Goal: Book appointment/travel/reservation

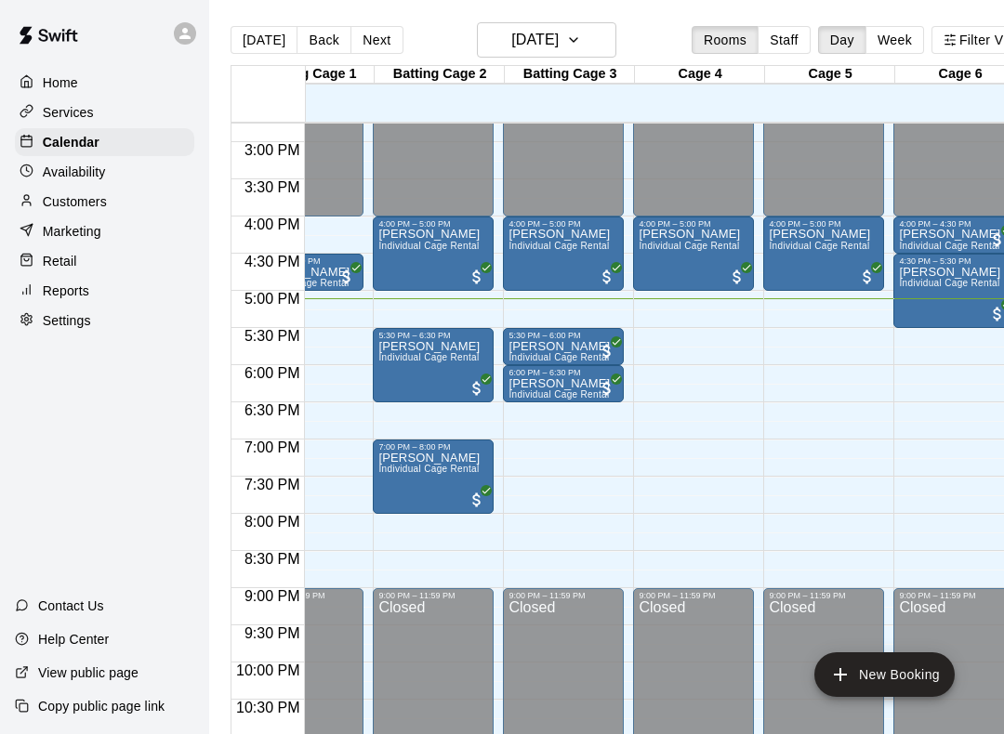
scroll to position [1096, 64]
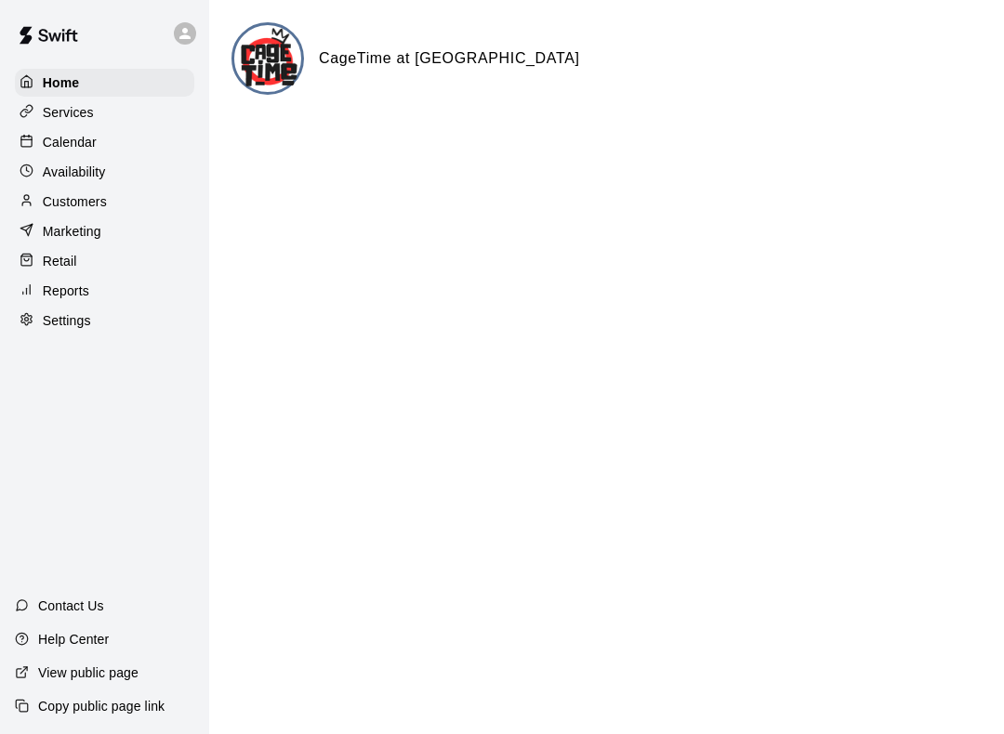
click at [36, 162] on div "Availability" at bounding box center [104, 172] width 179 height 28
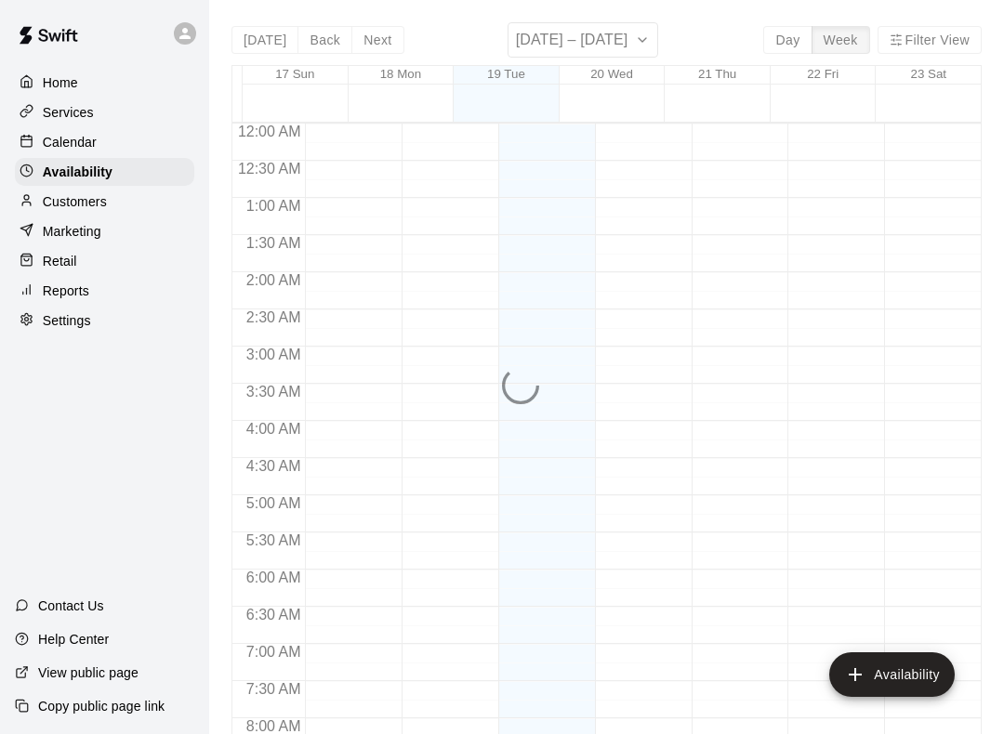
click at [52, 140] on p "Calendar" at bounding box center [70, 142] width 54 height 19
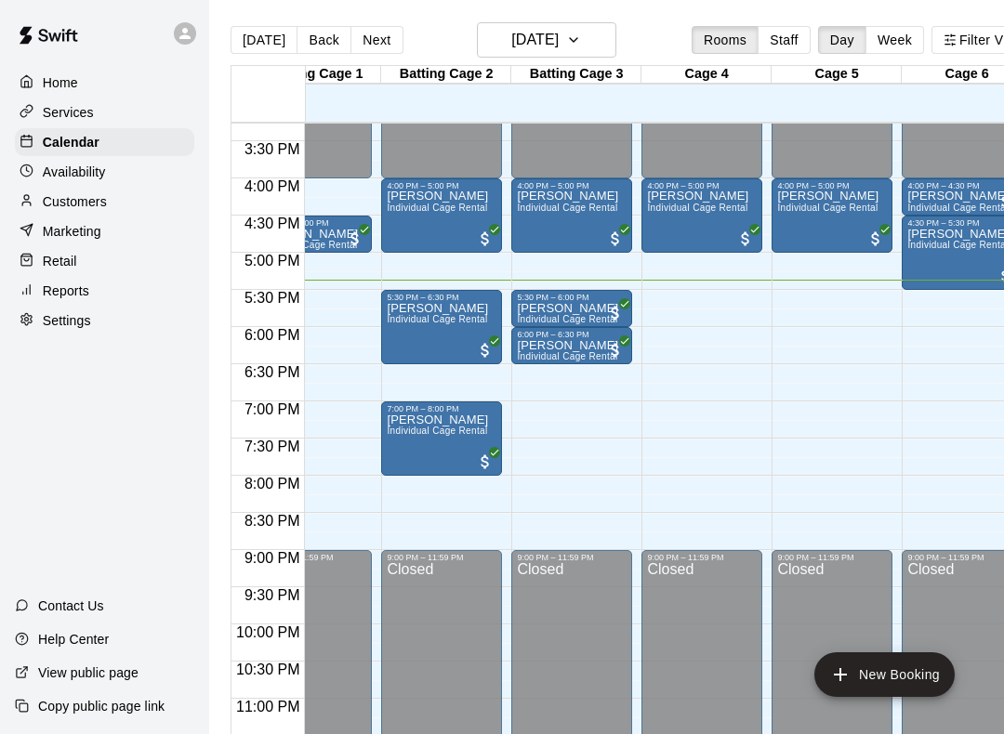
scroll to position [0, 53]
click at [892, 680] on button "New Booking" at bounding box center [884, 674] width 140 height 45
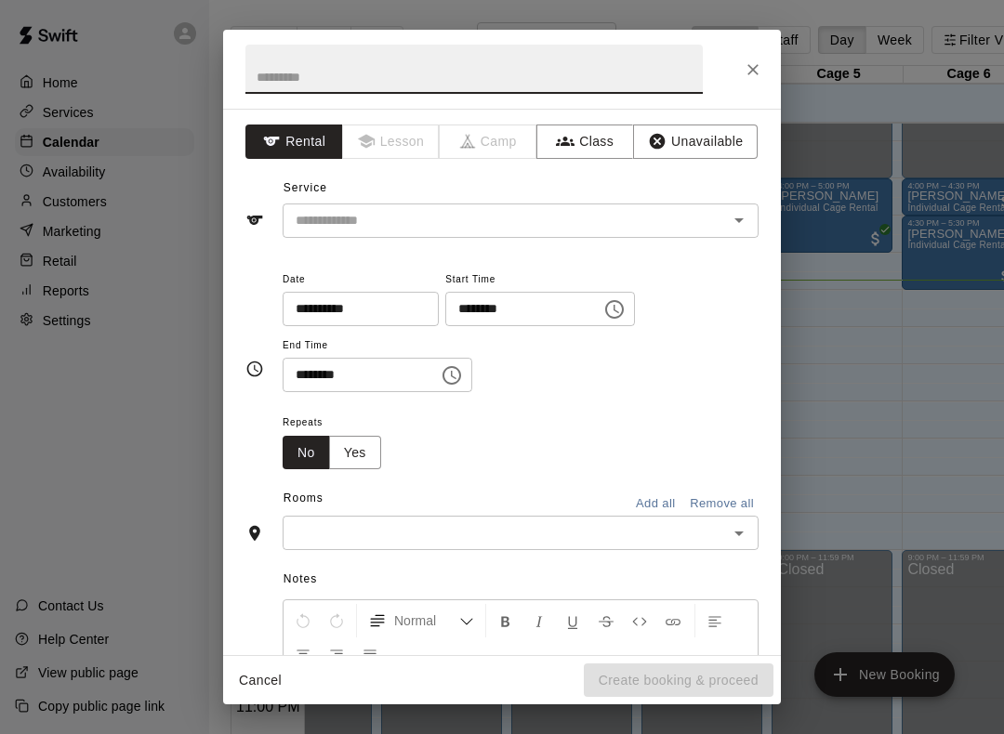
click at [658, 215] on input "text" at bounding box center [493, 220] width 410 height 23
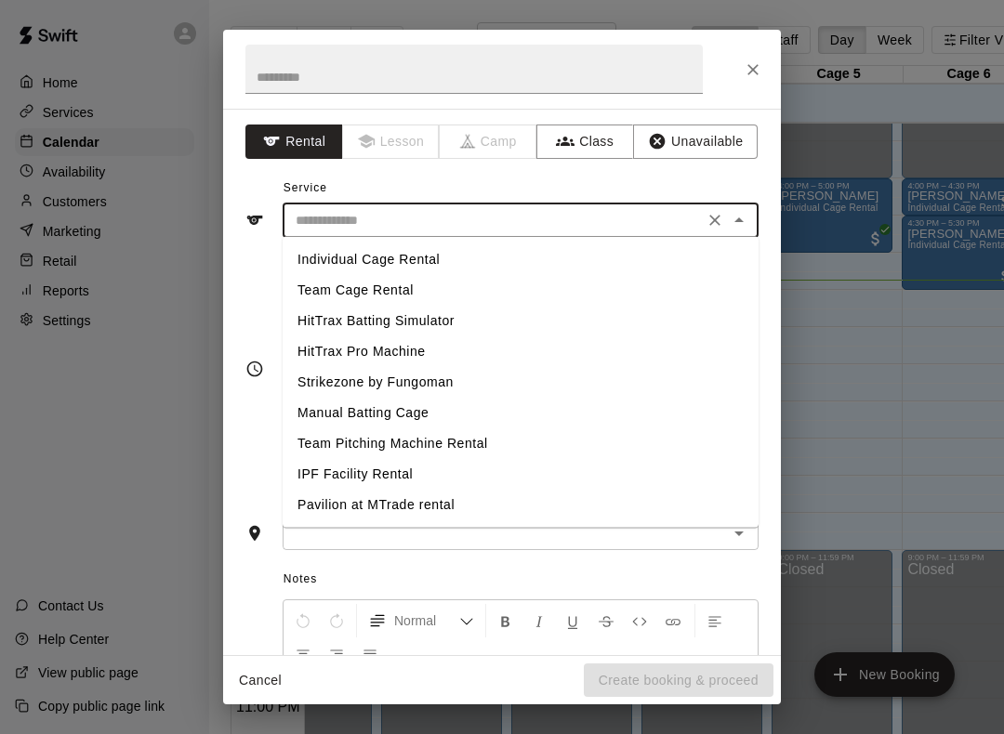
click at [697, 213] on input "text" at bounding box center [493, 220] width 410 height 23
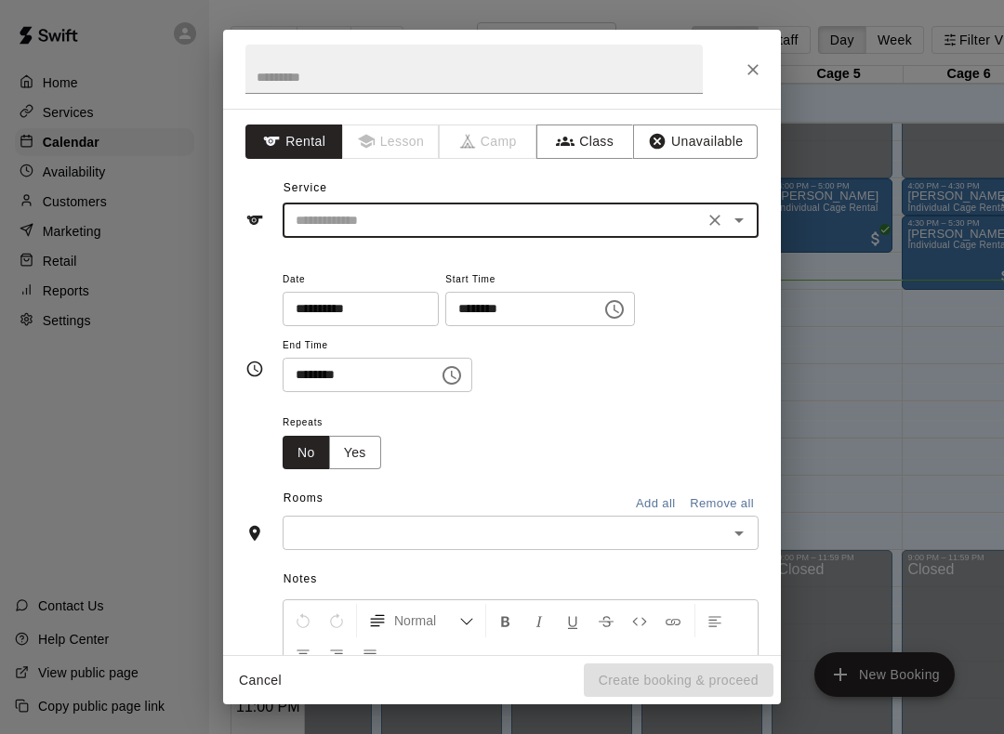
click at [630, 215] on input "text" at bounding box center [493, 220] width 410 height 23
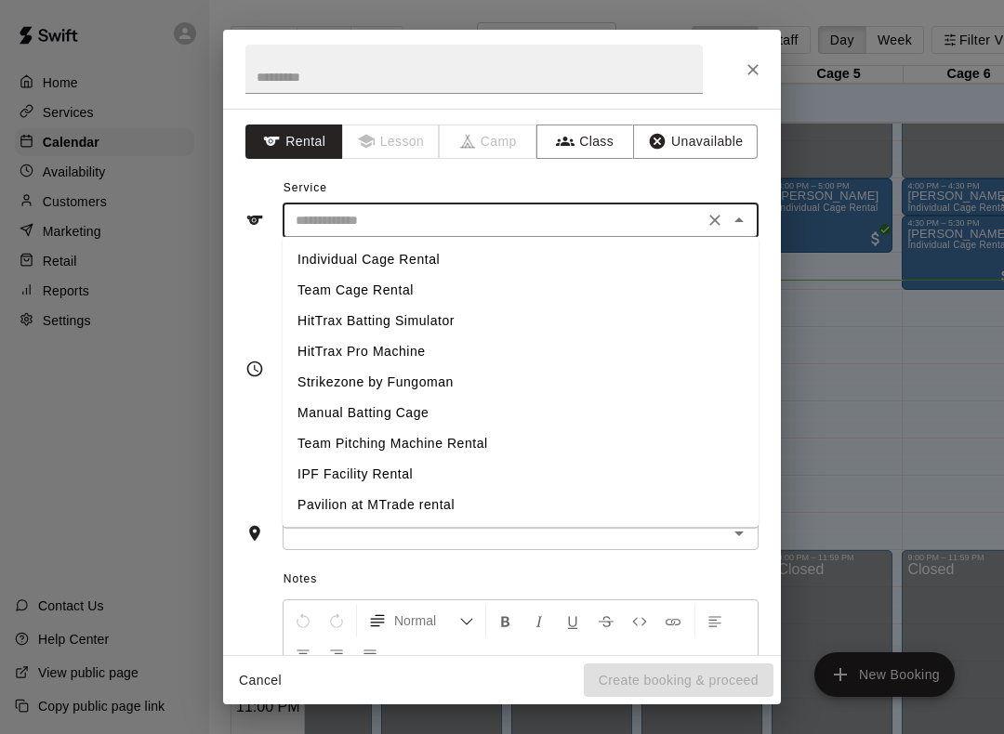
click at [566, 260] on li "Individual Cage Rental" at bounding box center [520, 259] width 476 height 31
type input "**********"
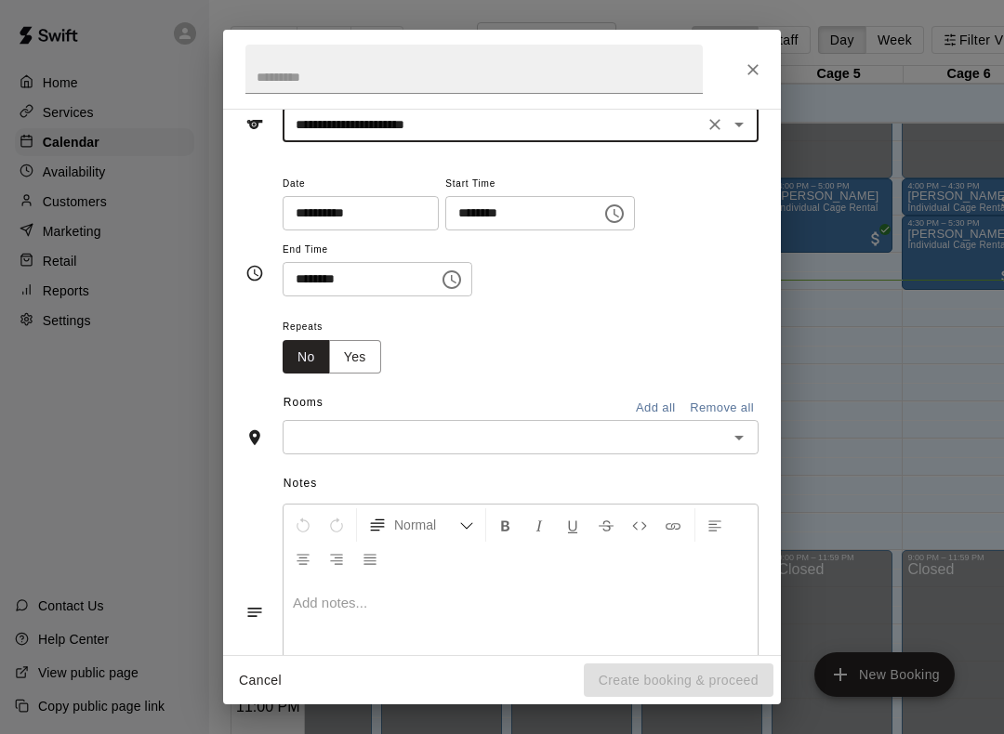
scroll to position [98, 0]
click at [515, 220] on input "********" at bounding box center [516, 211] width 143 height 34
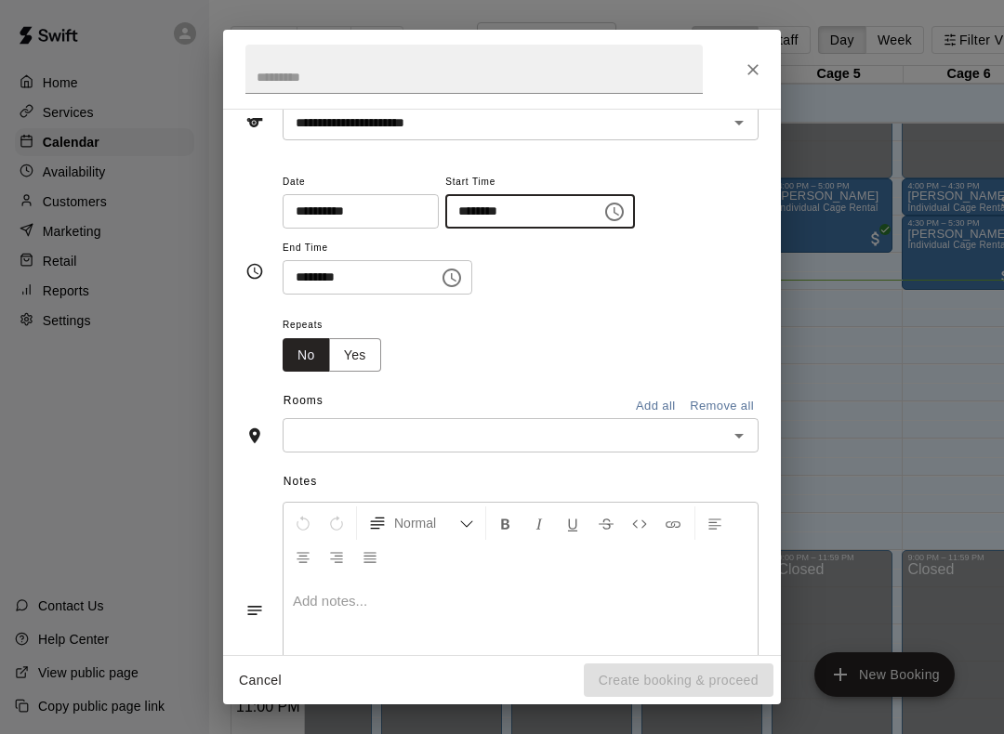
click at [471, 204] on input "********" at bounding box center [516, 211] width 143 height 34
click at [474, 201] on input "********" at bounding box center [516, 211] width 143 height 34
click at [468, 212] on input "********" at bounding box center [516, 211] width 143 height 34
type input "********"
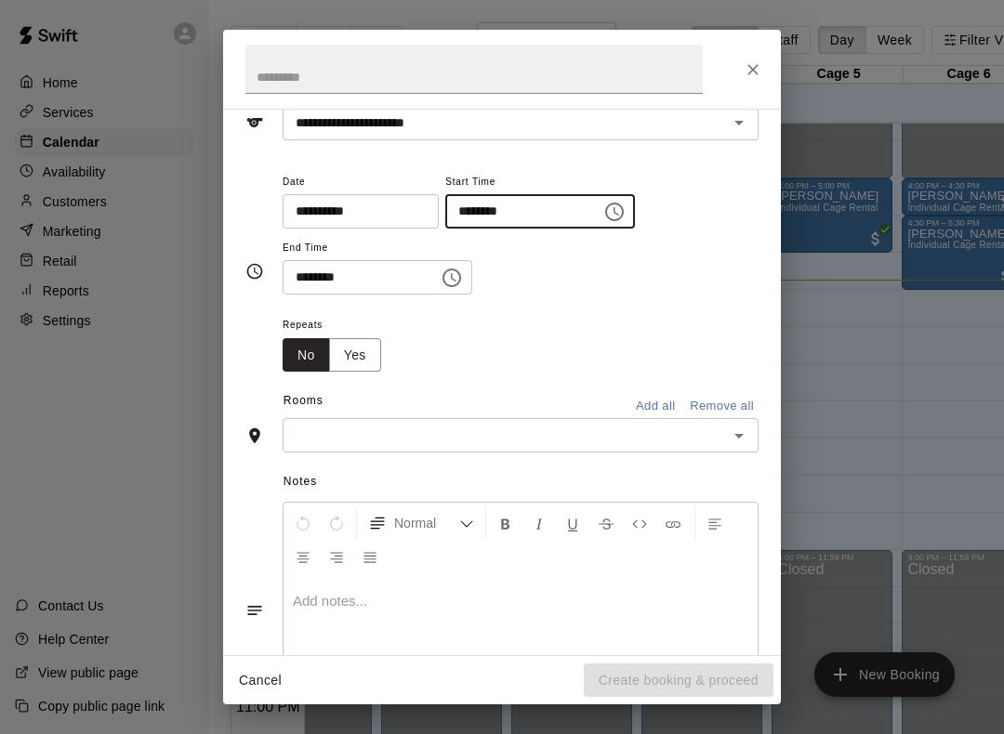
click at [362, 282] on input "********" at bounding box center [353, 277] width 143 height 34
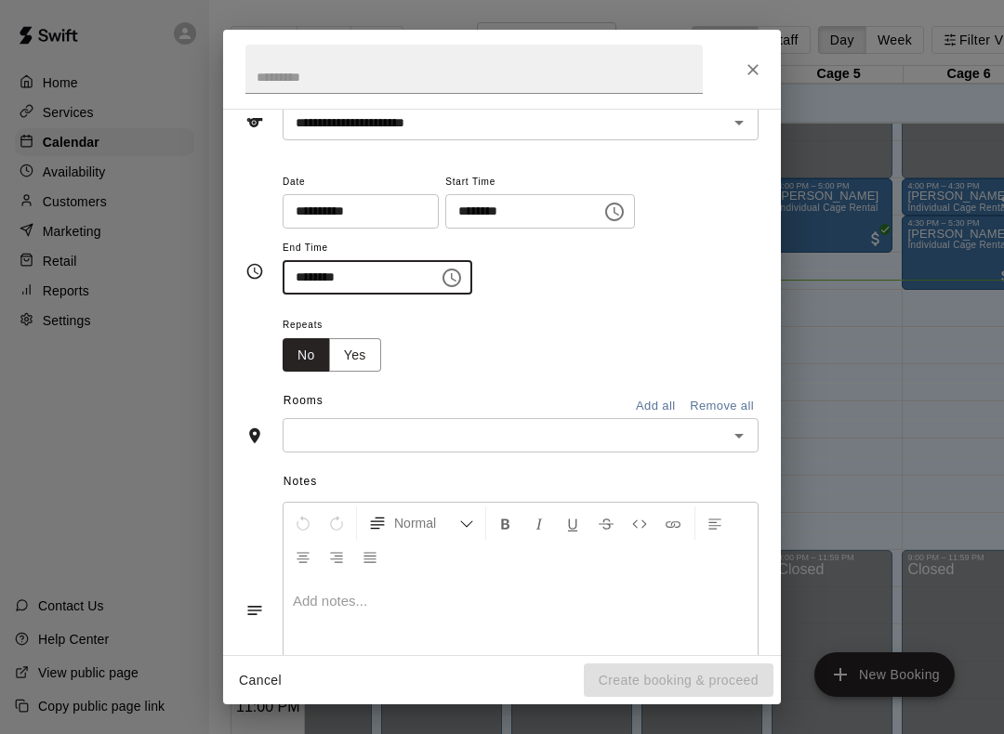
type input "********"
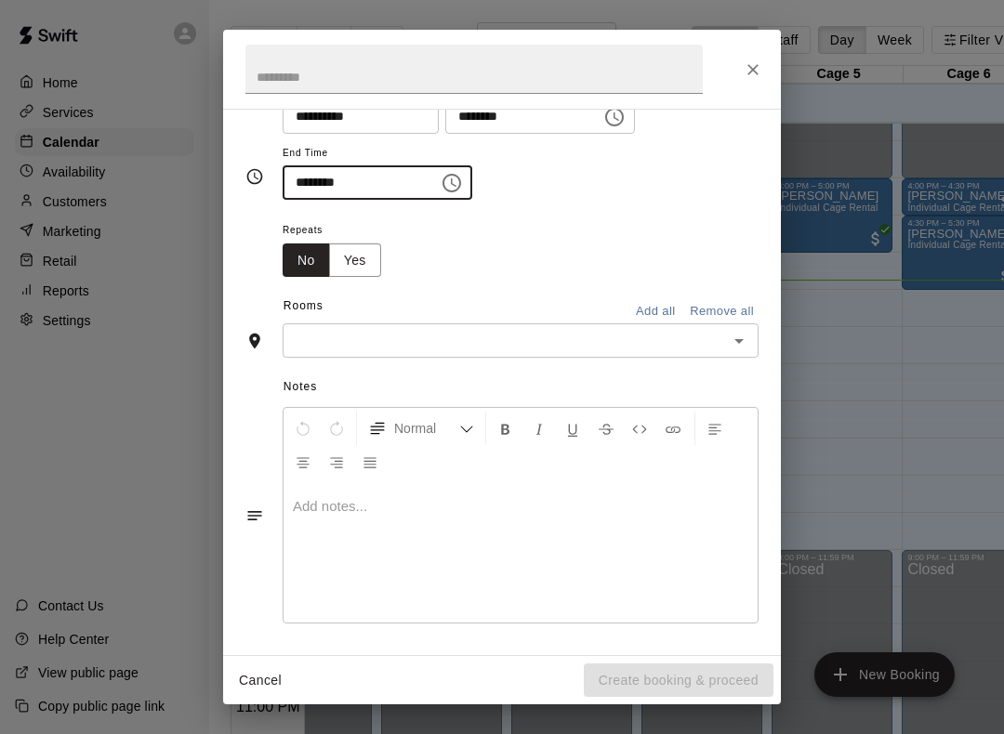
scroll to position [190, 0]
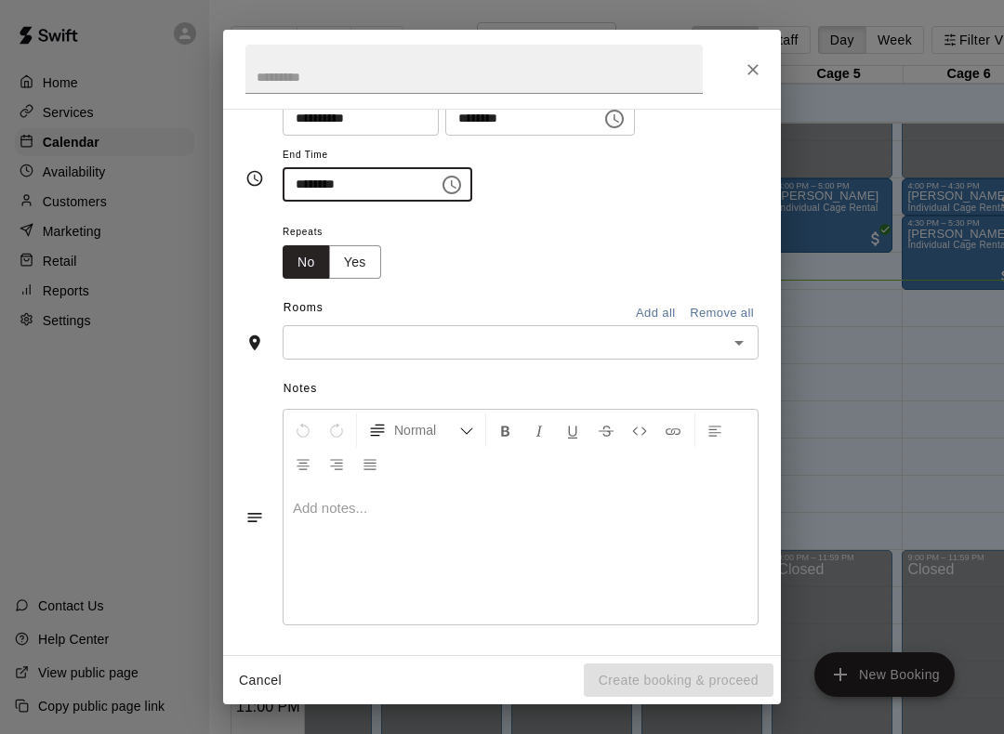
click at [505, 348] on input "text" at bounding box center [505, 342] width 434 height 23
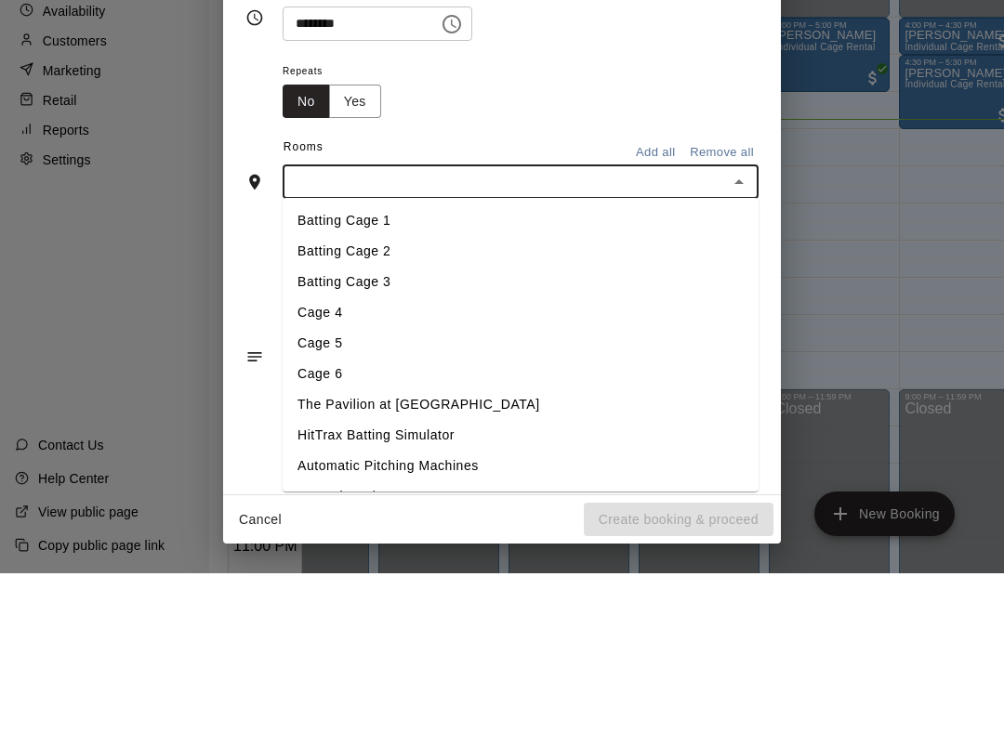
click at [400, 489] on li "Cage 5" at bounding box center [520, 504] width 476 height 31
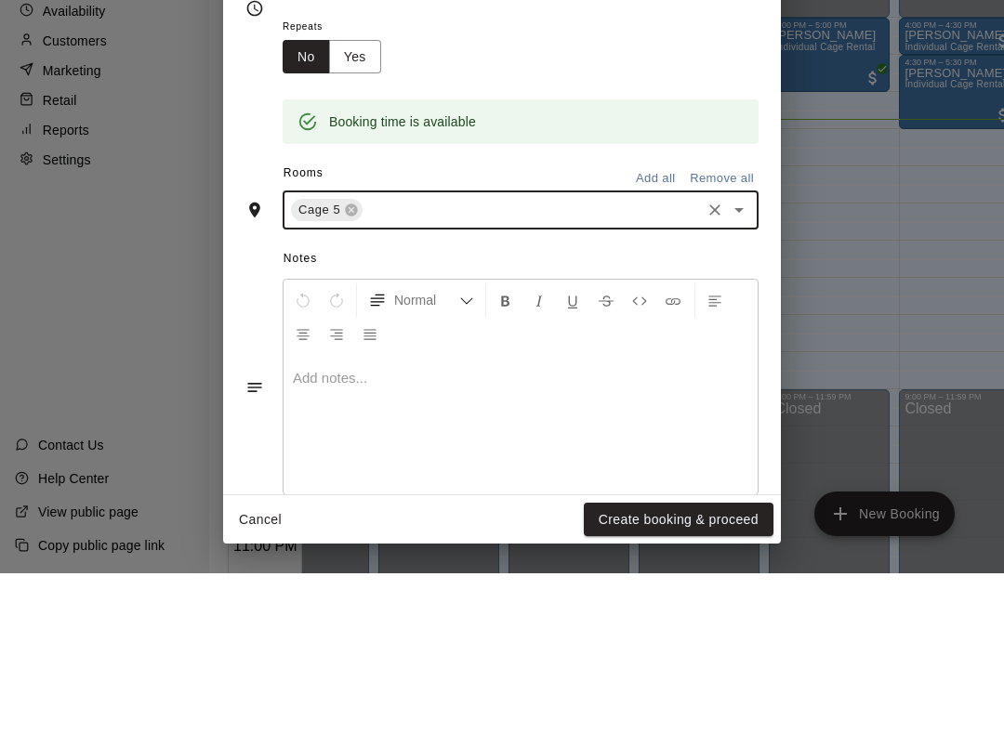
scroll to position [243, 0]
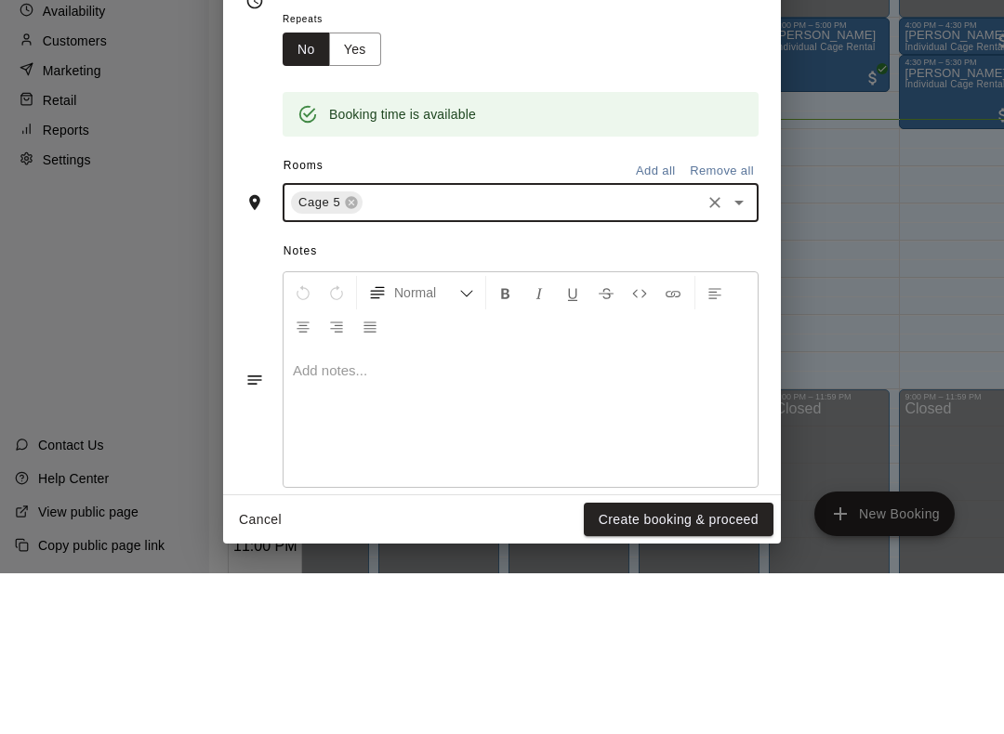
click at [646, 227] on div "Booking time is available" at bounding box center [520, 262] width 476 height 71
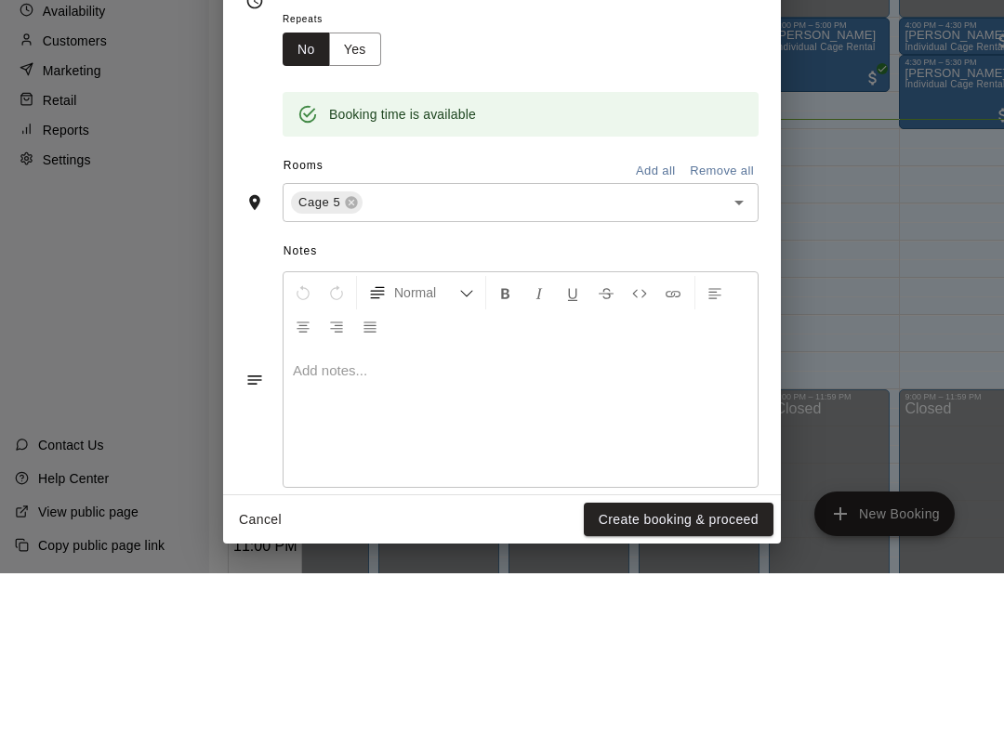
scroll to position [48, 4]
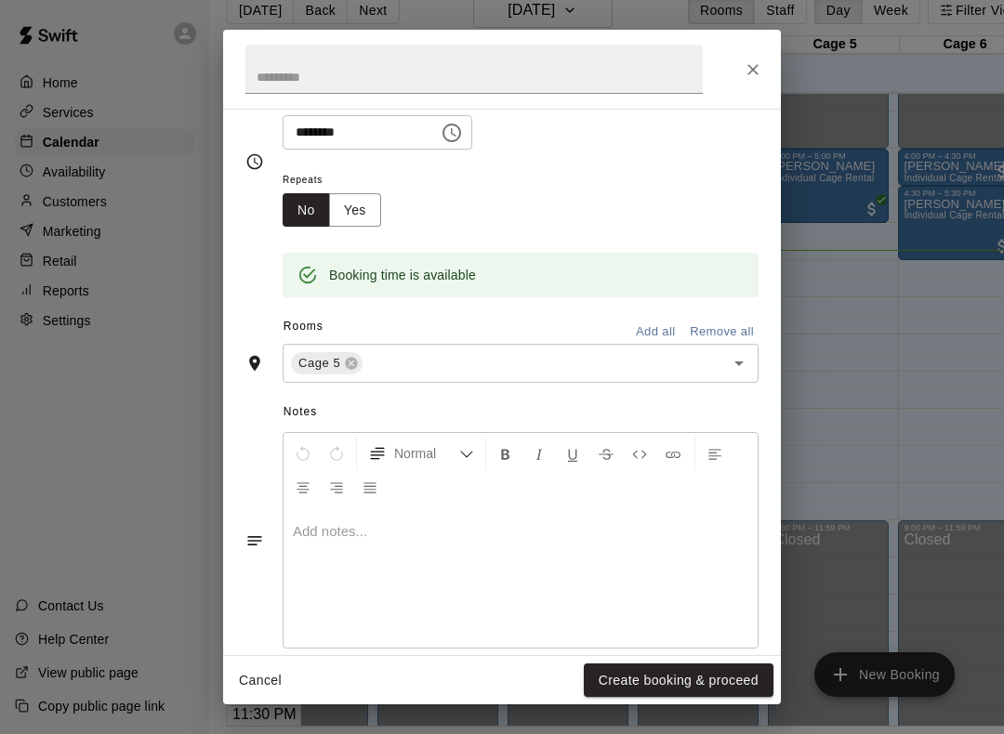
click at [710, 686] on button "Create booking & proceed" at bounding box center [679, 680] width 190 height 34
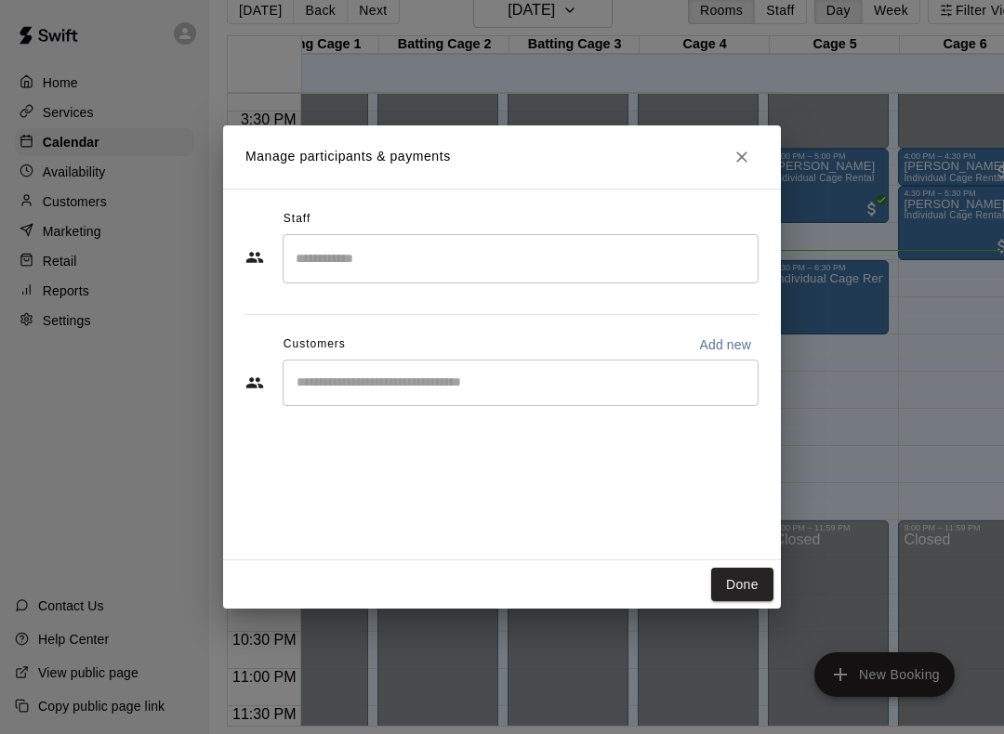
click at [725, 341] on p "Add new" at bounding box center [725, 344] width 52 height 19
select select "**"
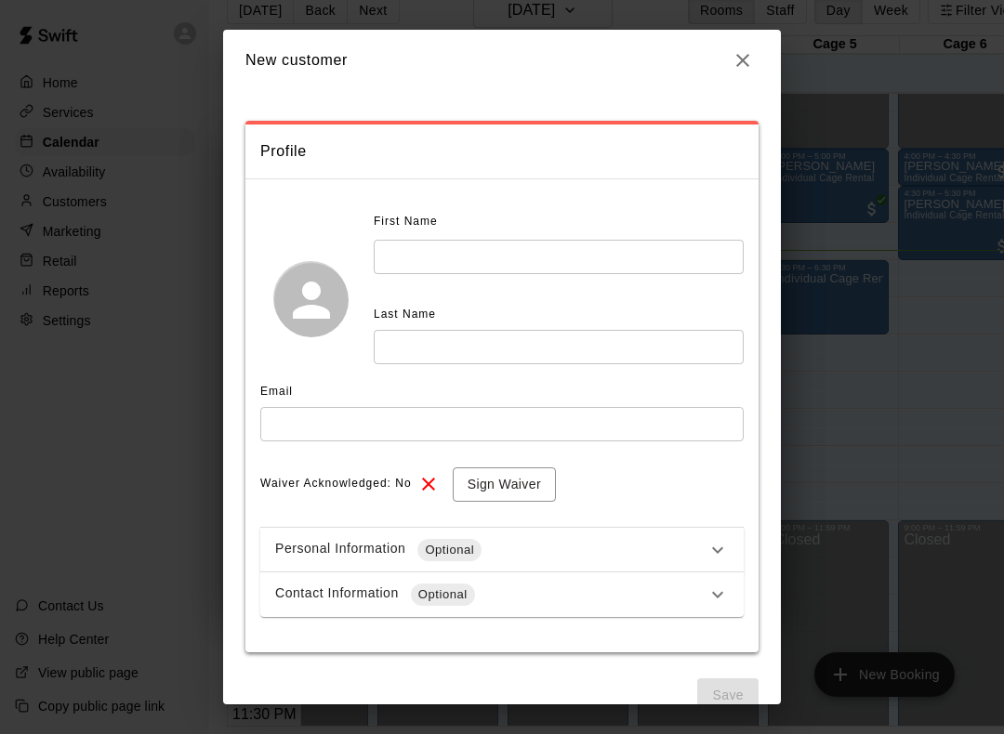
click at [607, 263] on input "text" at bounding box center [559, 257] width 370 height 34
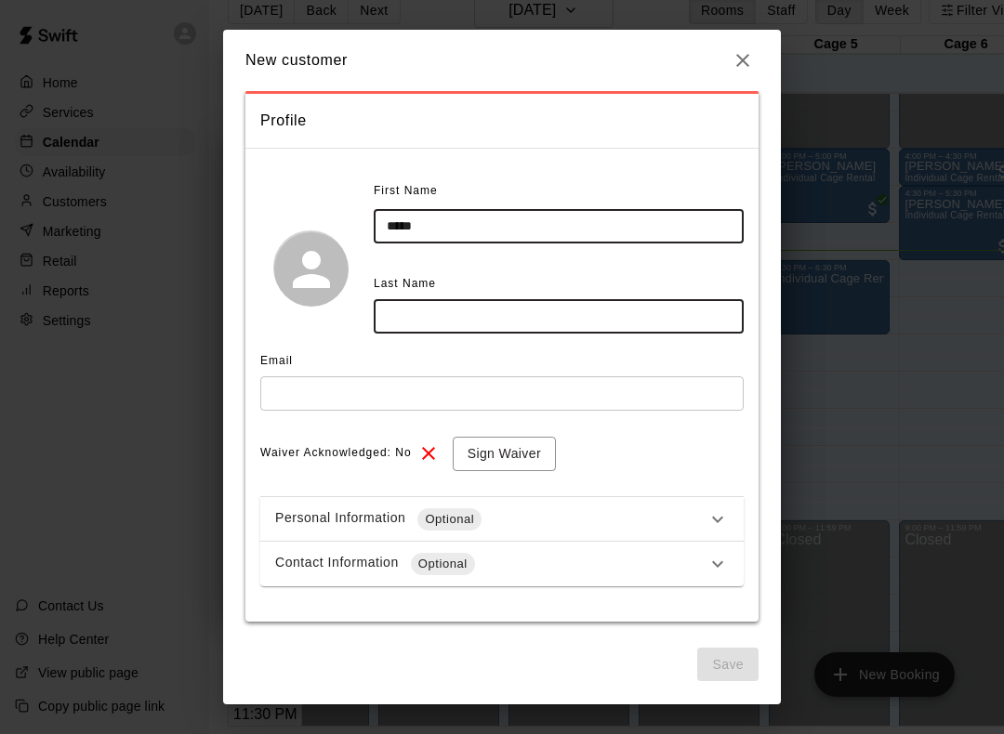
scroll to position [30, 0]
type input "*****"
click at [608, 312] on input "text" at bounding box center [559, 317] width 370 height 34
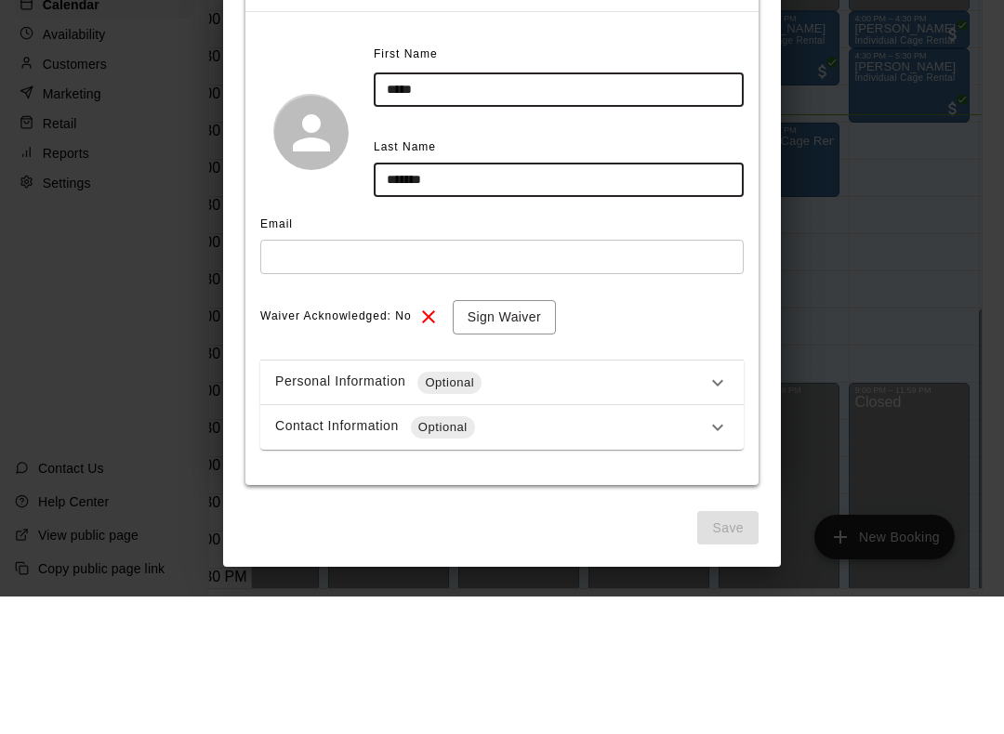
type input "******"
click at [677, 377] on input "text" at bounding box center [501, 394] width 483 height 34
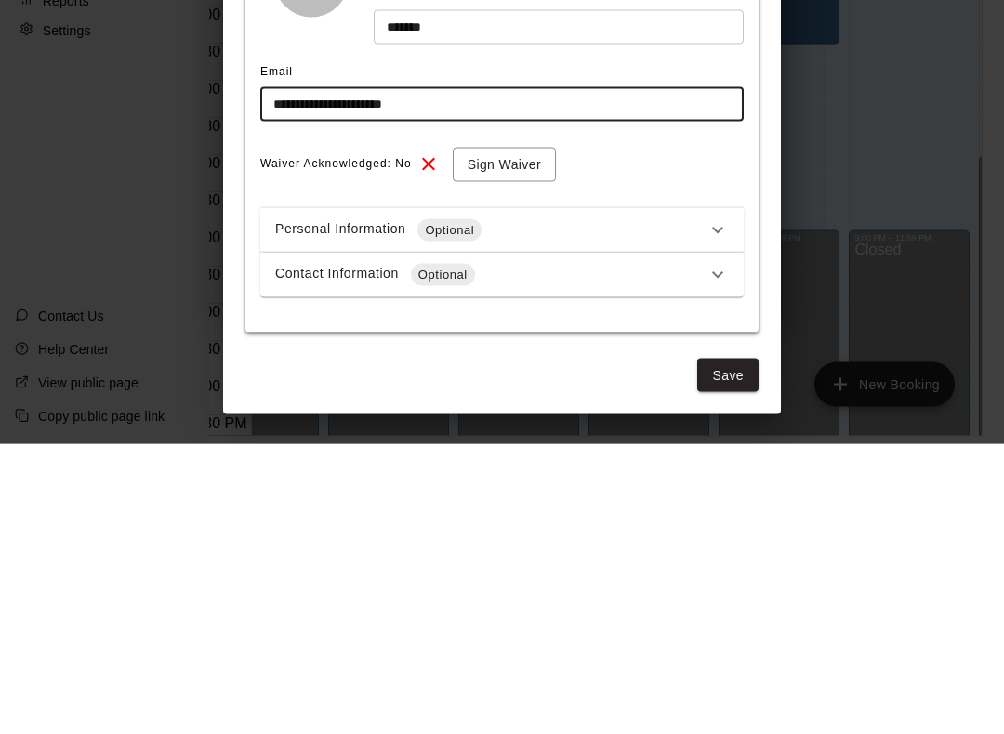
type input "**********"
click at [685, 438] on div "Waiver Acknowledged: No Sign Waiver" at bounding box center [501, 455] width 483 height 34
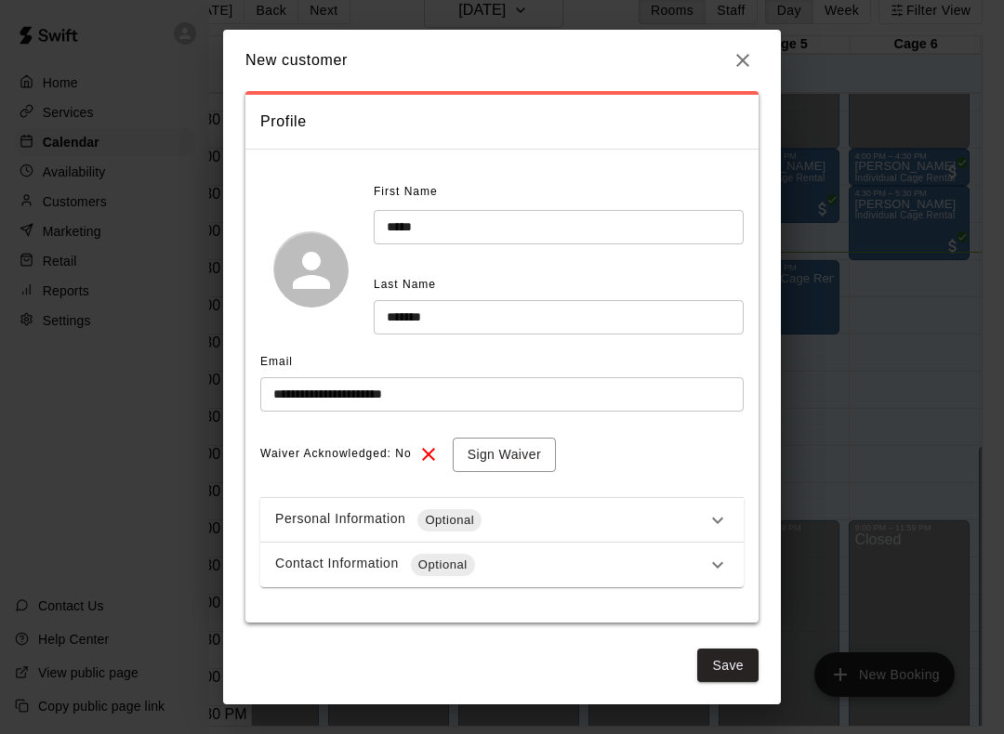
click at [725, 665] on button "Save" at bounding box center [727, 666] width 61 height 34
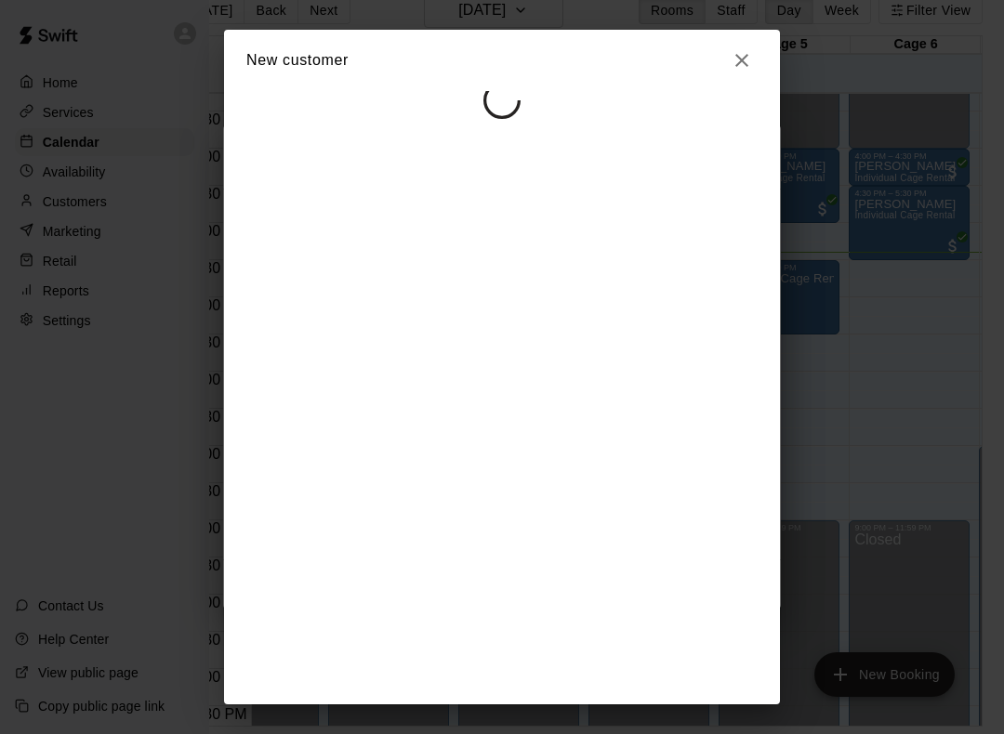
select select "**"
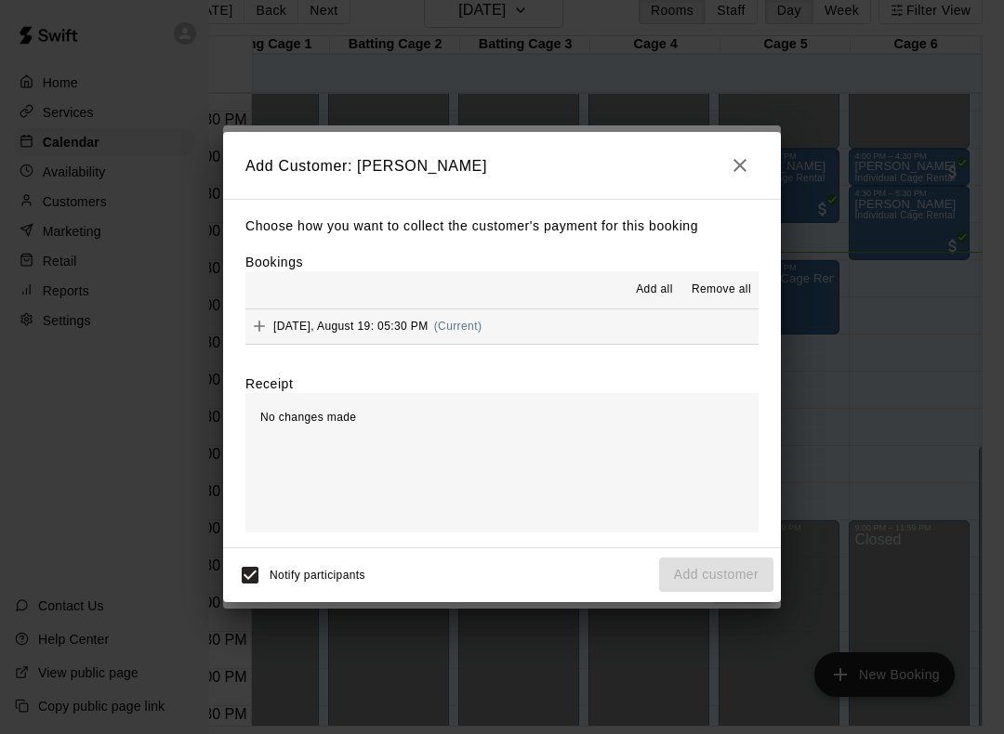
click at [645, 285] on span "Add all" at bounding box center [654, 290] width 37 height 19
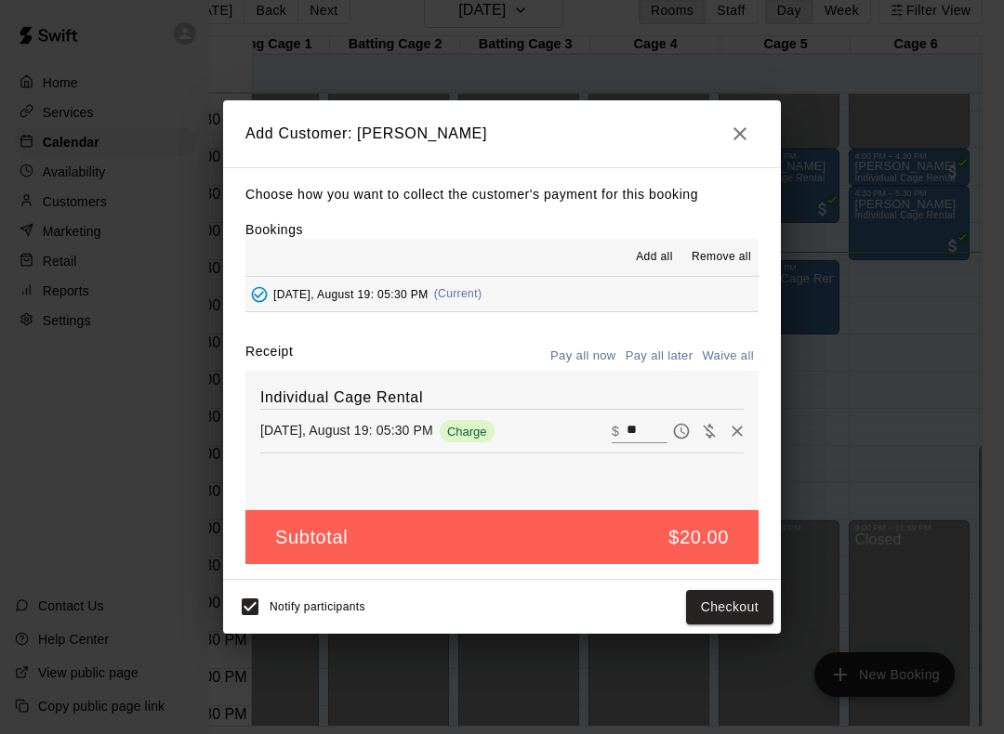
click at [736, 611] on button "Checkout" at bounding box center [729, 607] width 87 height 34
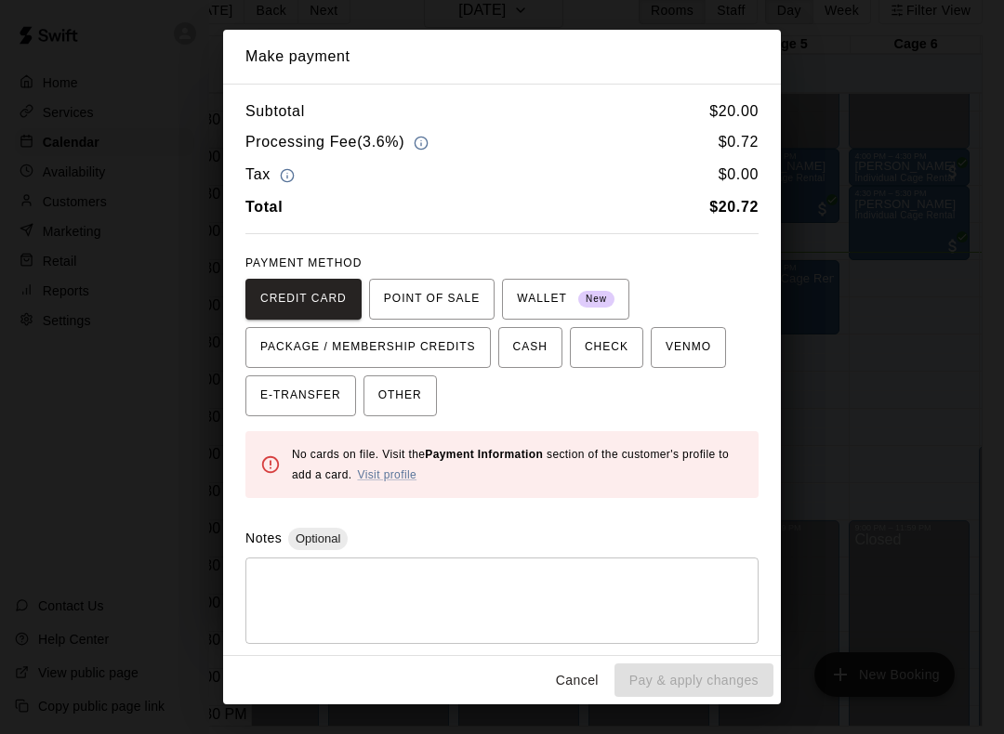
click at [387, 468] on link "Visit profile" at bounding box center [386, 474] width 59 height 13
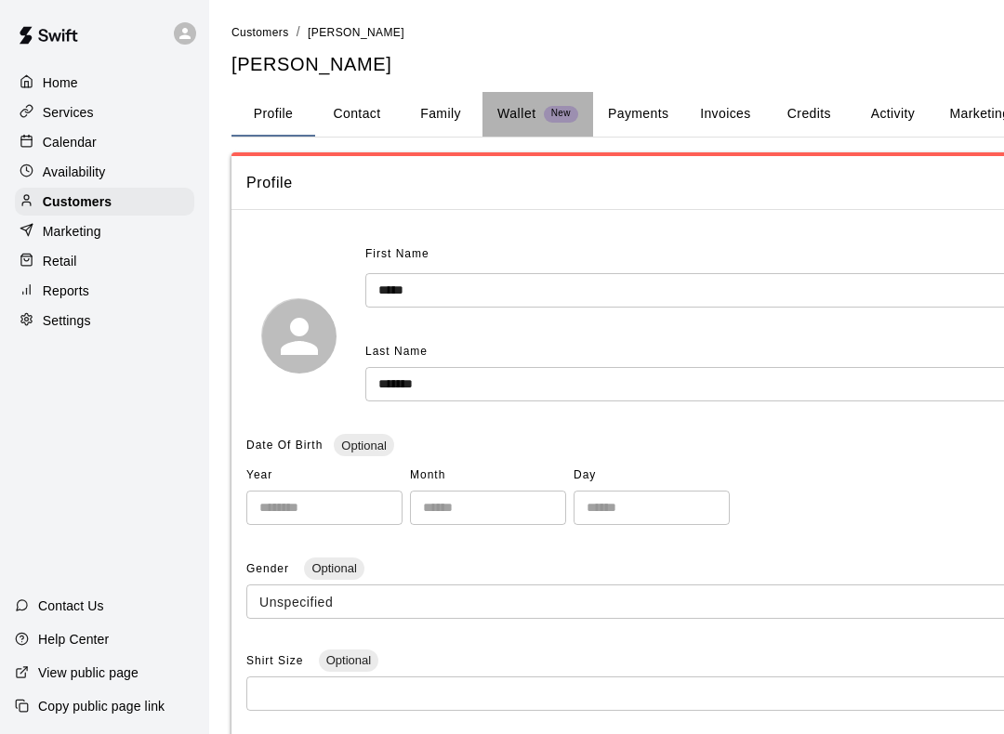
click at [542, 119] on div "Wallet New" at bounding box center [537, 114] width 81 height 20
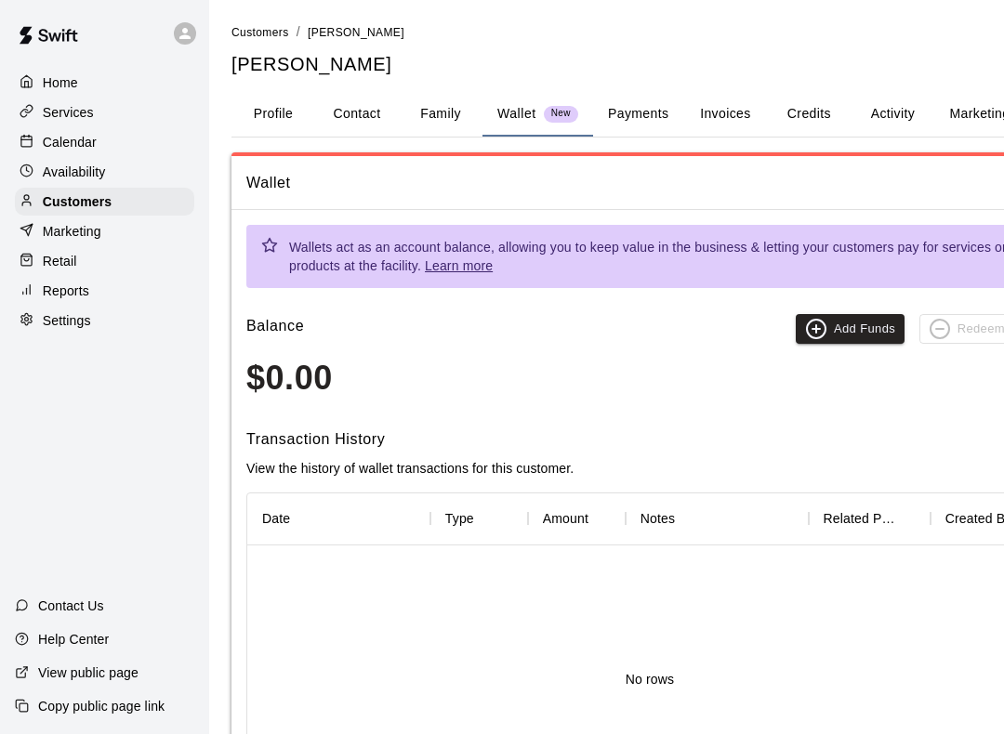
click at [631, 107] on button "Payments" at bounding box center [638, 114] width 90 height 45
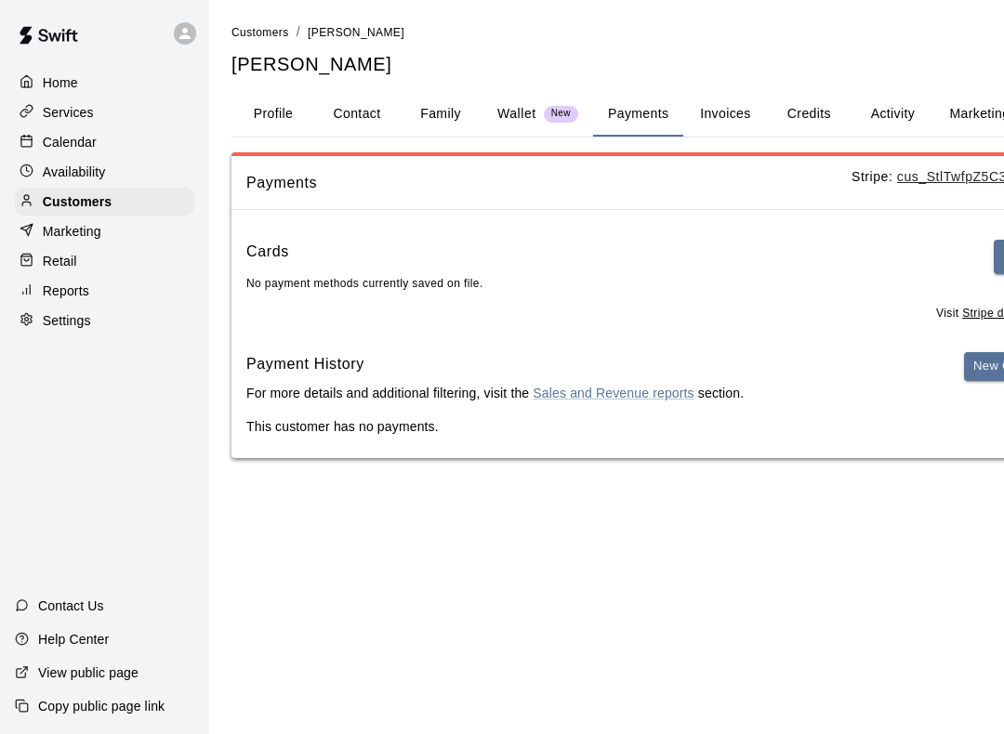
click at [259, 105] on button "Profile" at bounding box center [273, 114] width 84 height 45
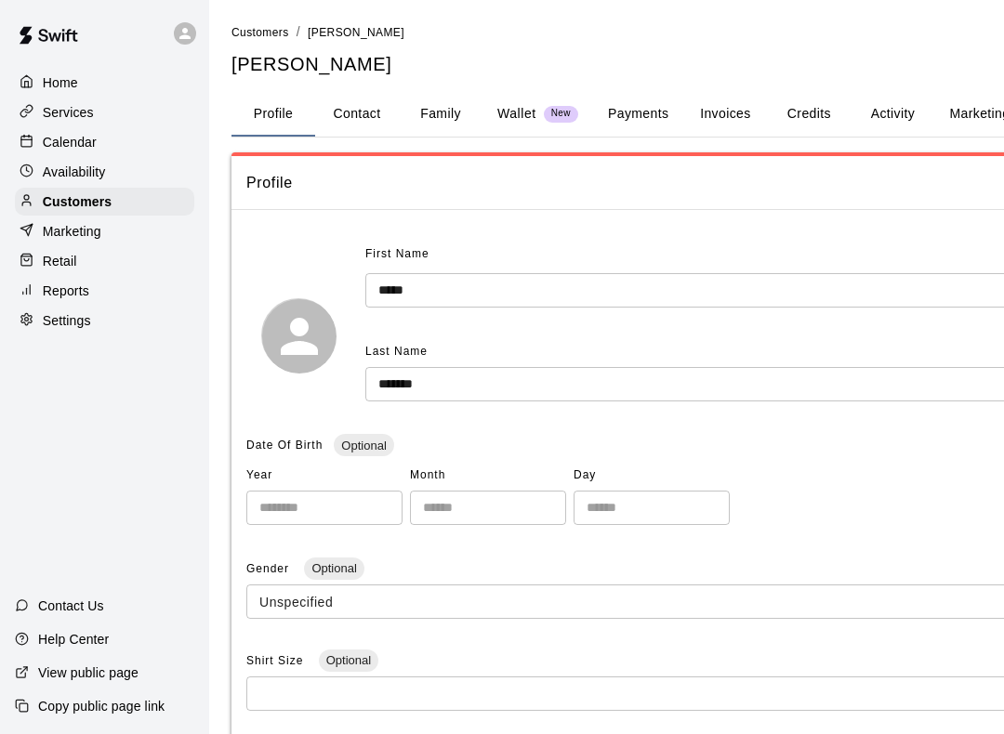
click at [120, 147] on div "Calendar" at bounding box center [104, 142] width 179 height 28
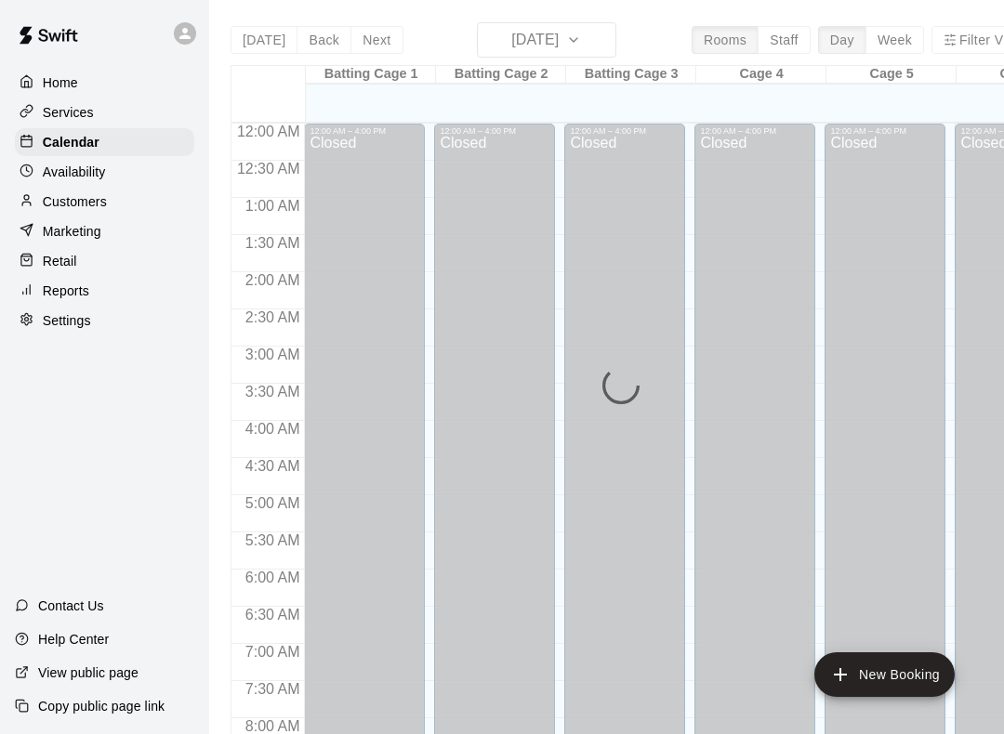
scroll to position [1079, 0]
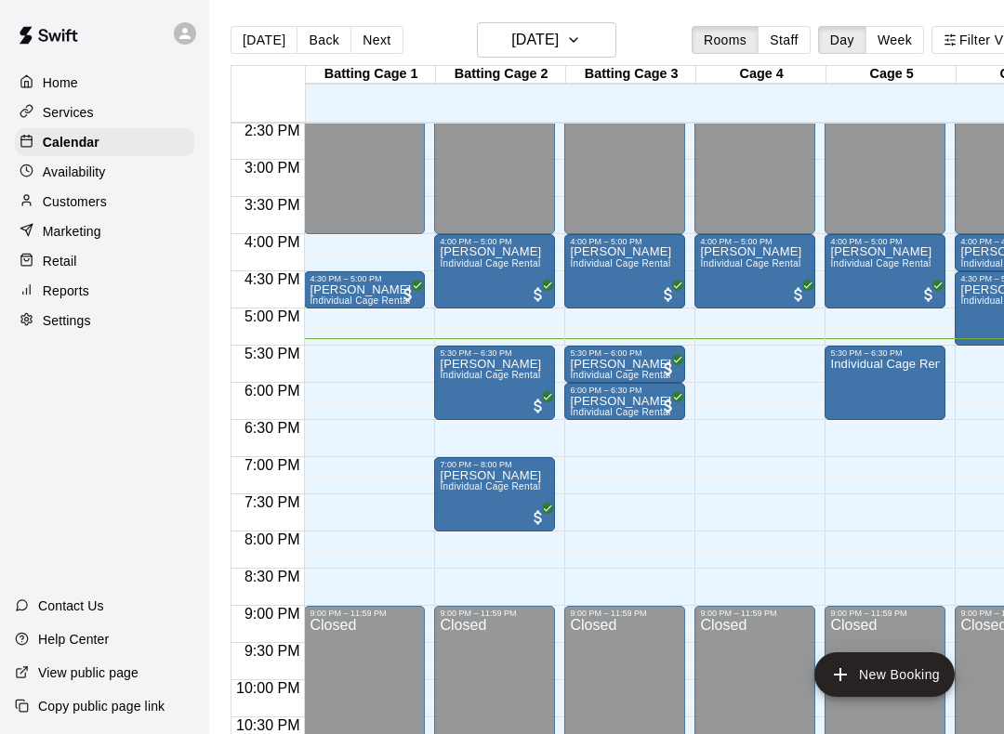
click at [911, 384] on div "Individual Cage Rental" at bounding box center [885, 725] width 110 height 734
click at [845, 427] on img "edit" at bounding box center [849, 423] width 21 height 21
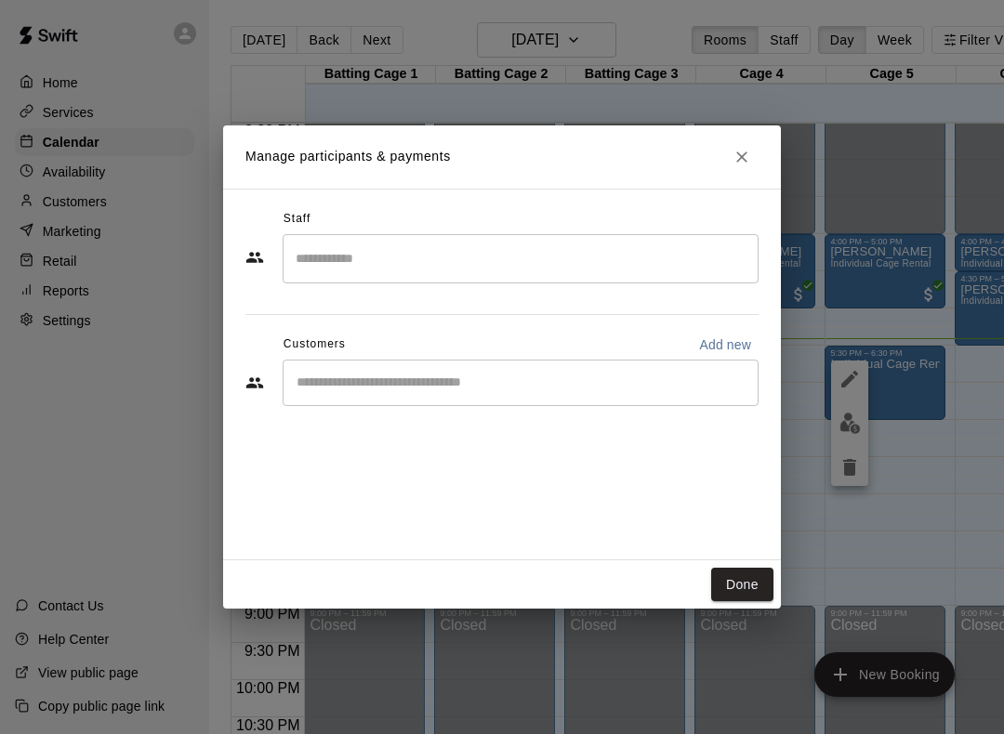
click at [660, 387] on input "Start typing to search customers..." at bounding box center [520, 383] width 459 height 19
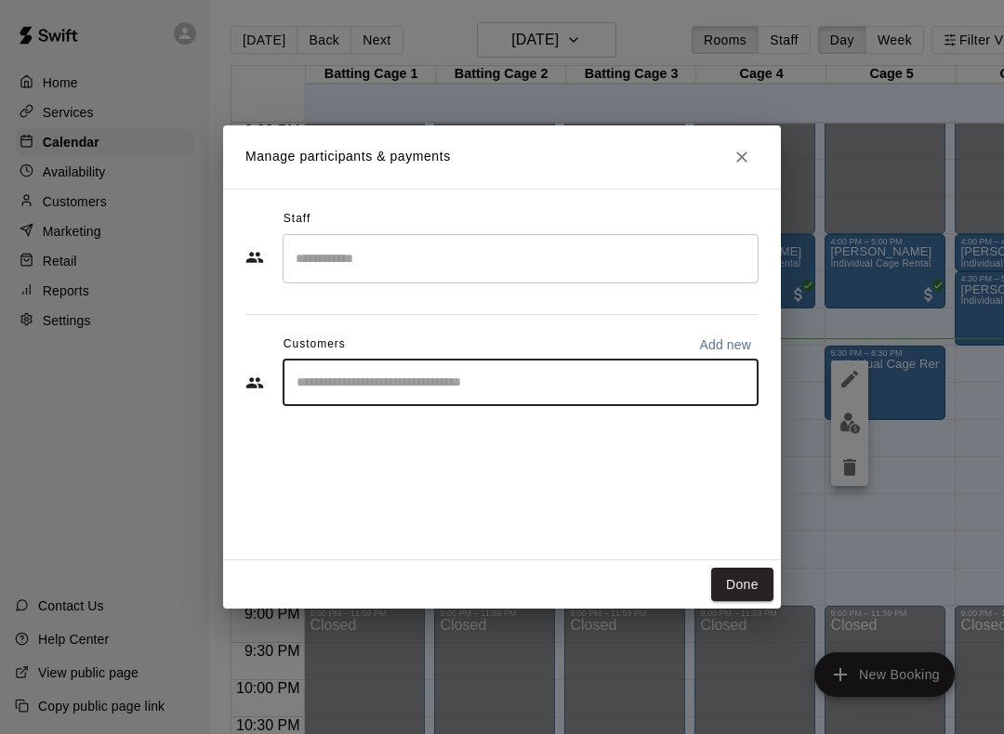
scroll to position [0, 19]
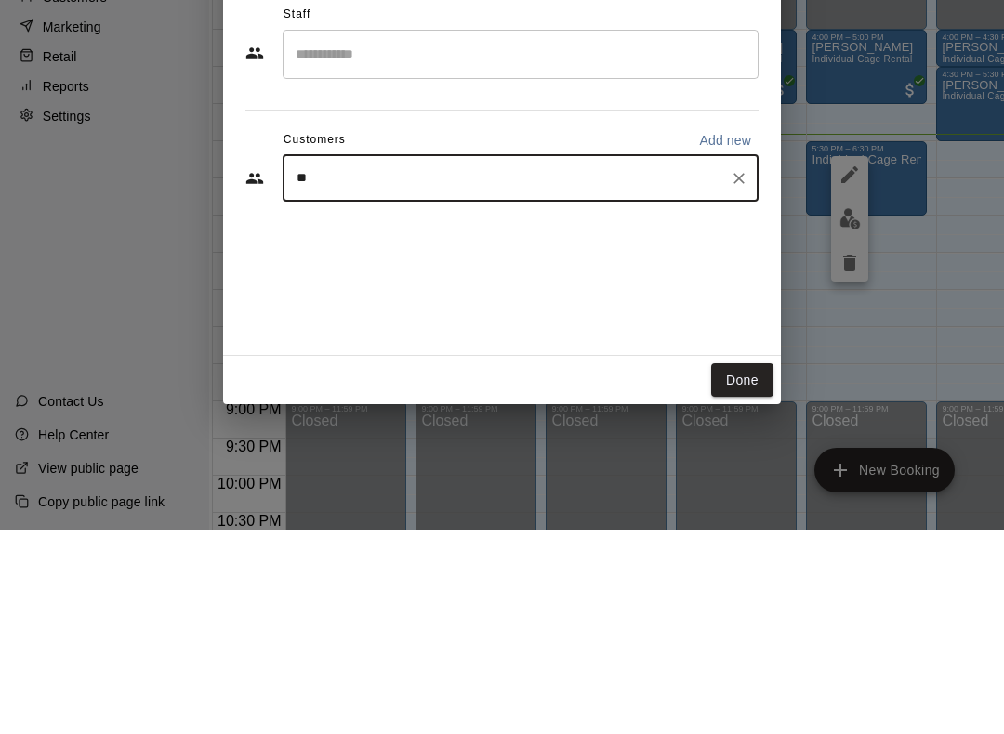
type input "***"
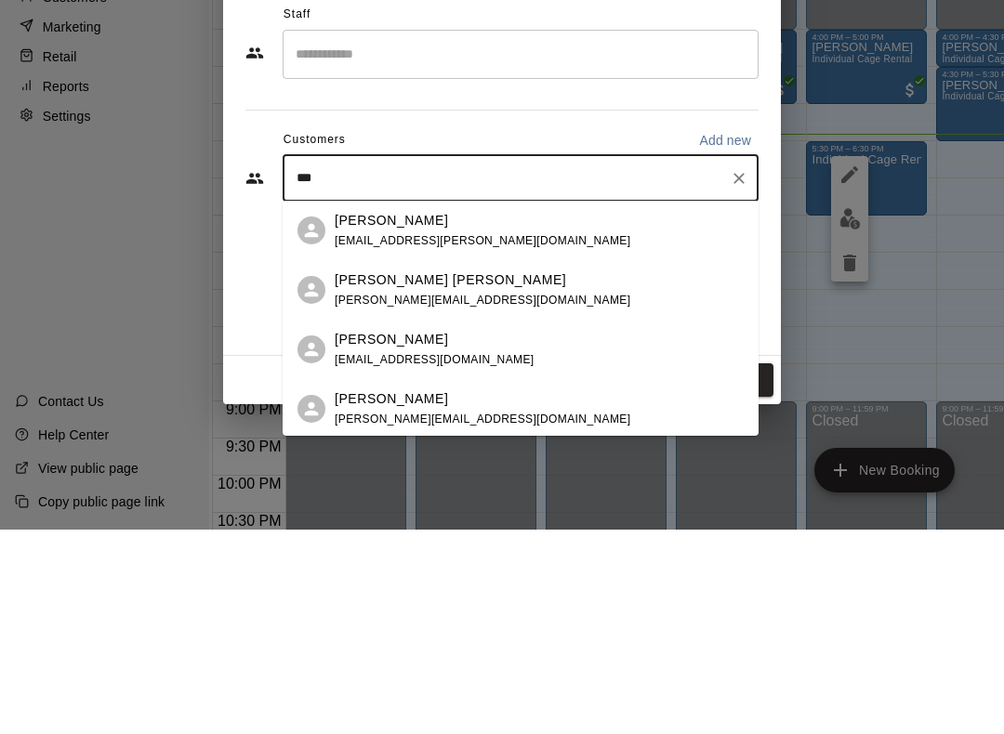
click at [652, 415] on div "[PERSON_NAME] [PERSON_NAME][EMAIL_ADDRESS][DOMAIN_NAME]" at bounding box center [539, 435] width 409 height 40
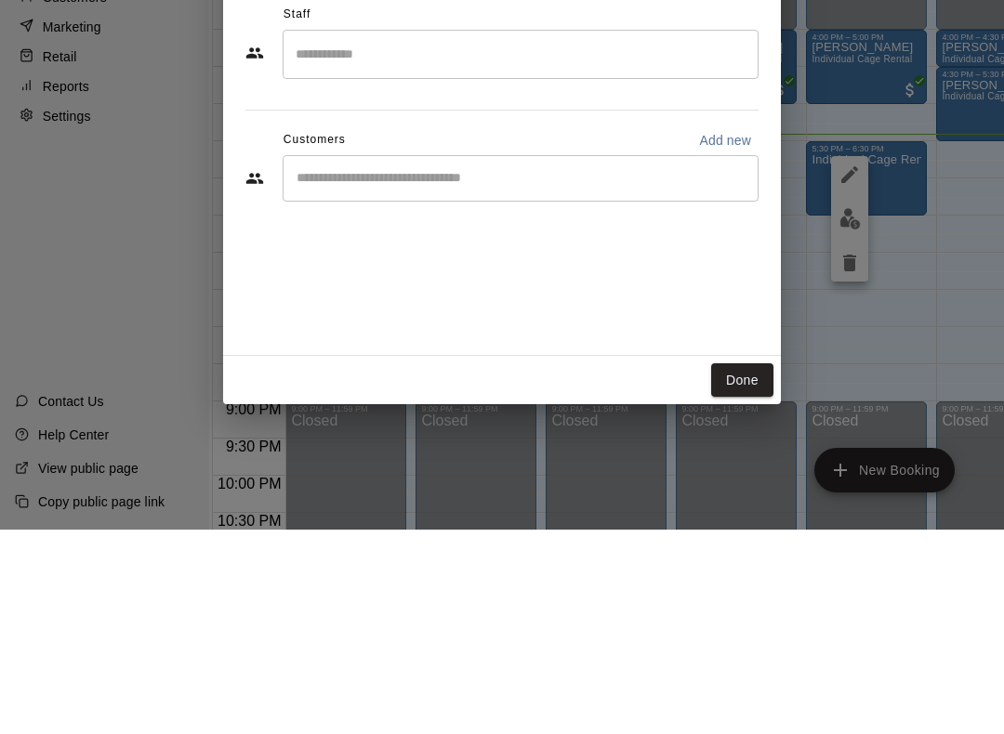
scroll to position [48, 19]
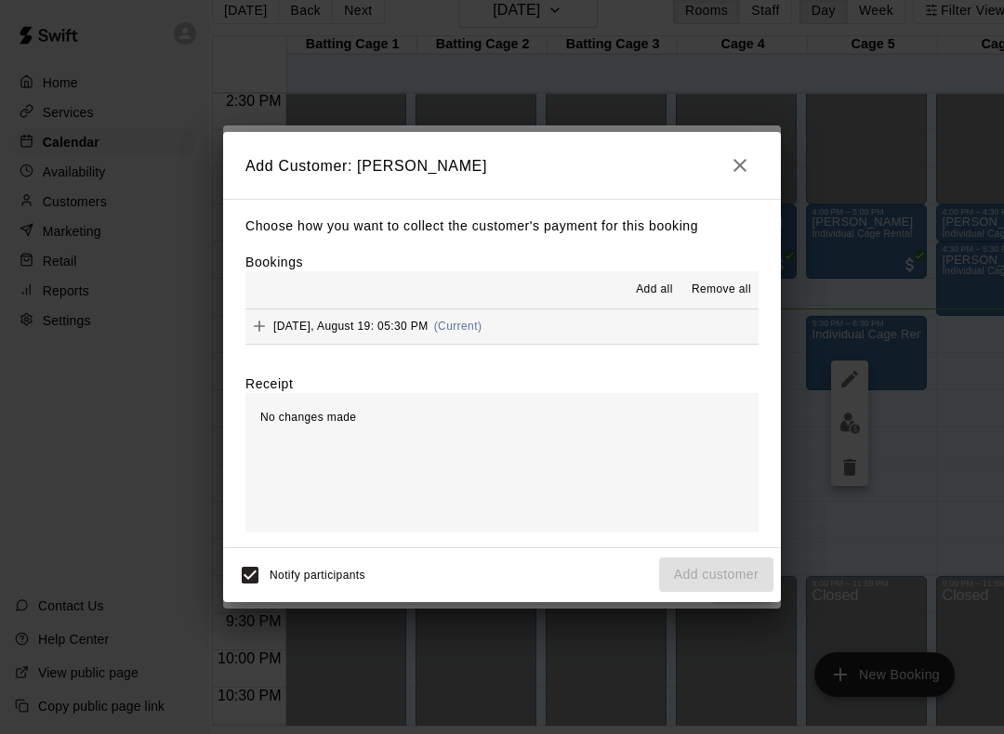
click at [649, 289] on span "Add all" at bounding box center [654, 290] width 37 height 19
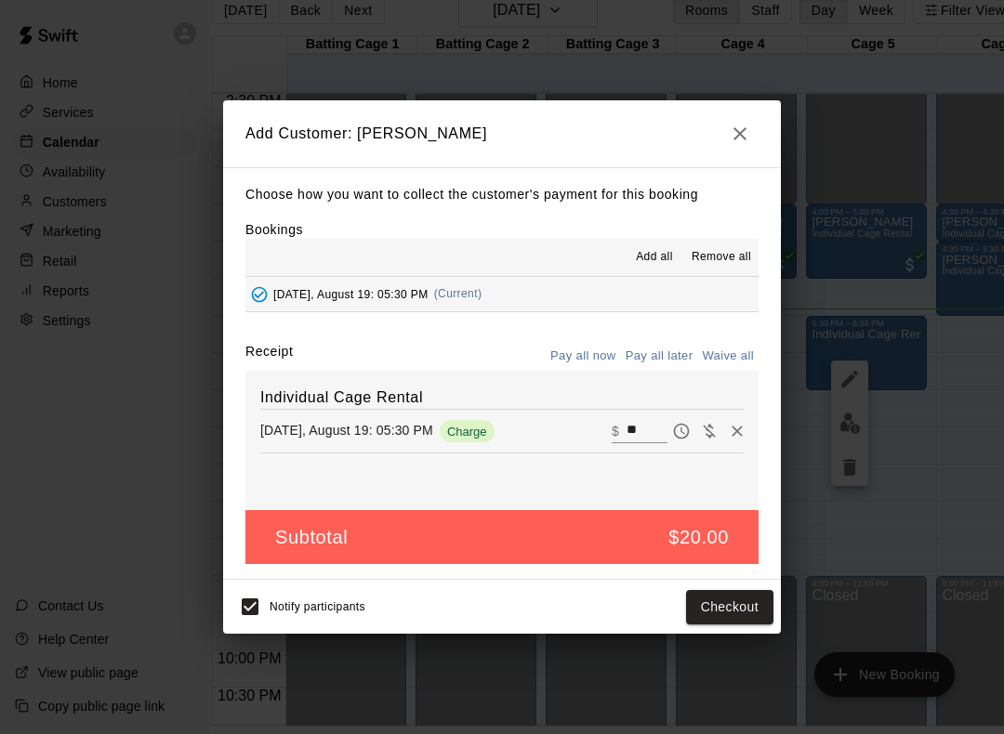
click at [736, 602] on button "Checkout" at bounding box center [729, 607] width 87 height 34
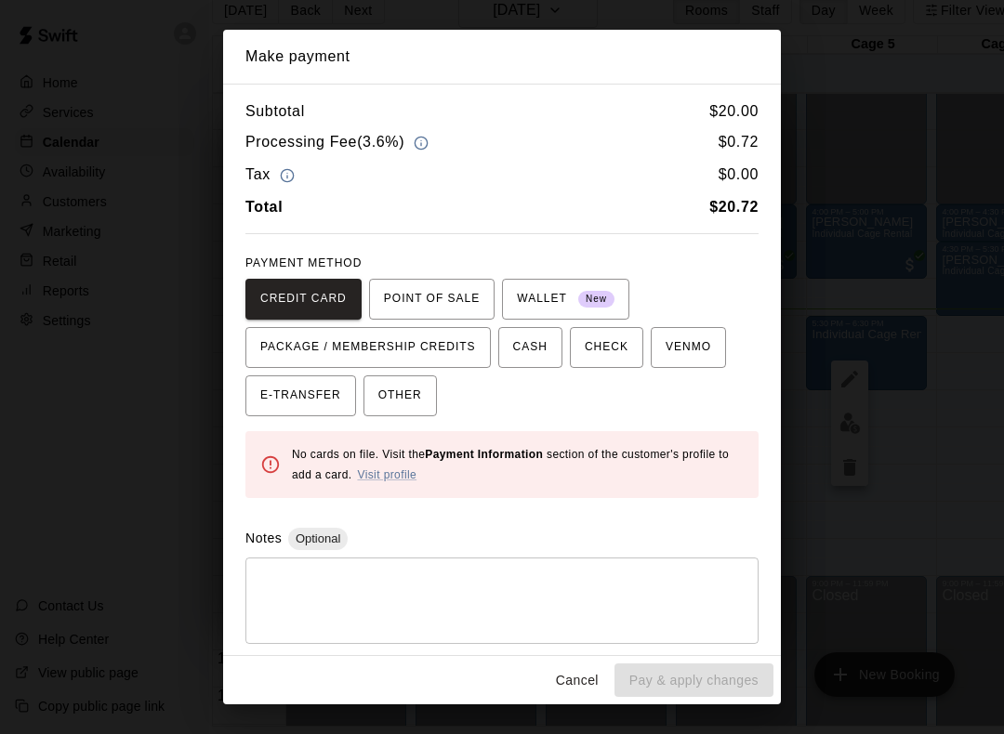
click at [402, 377] on button "OTHER" at bounding box center [399, 395] width 73 height 41
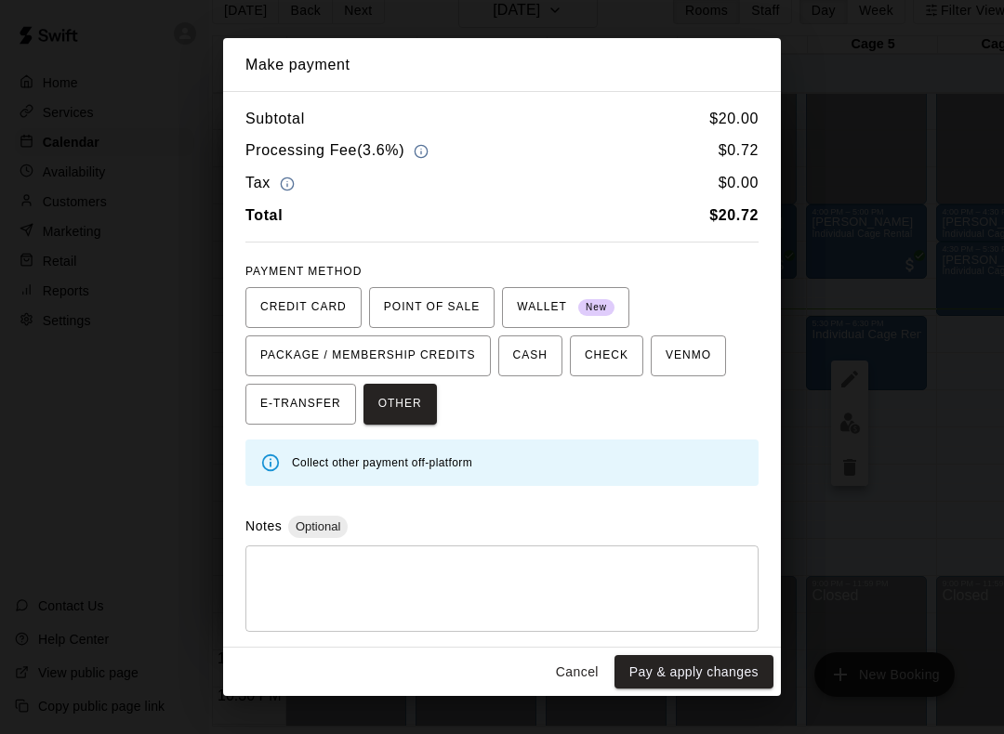
click at [702, 669] on button "Pay & apply changes" at bounding box center [693, 672] width 159 height 34
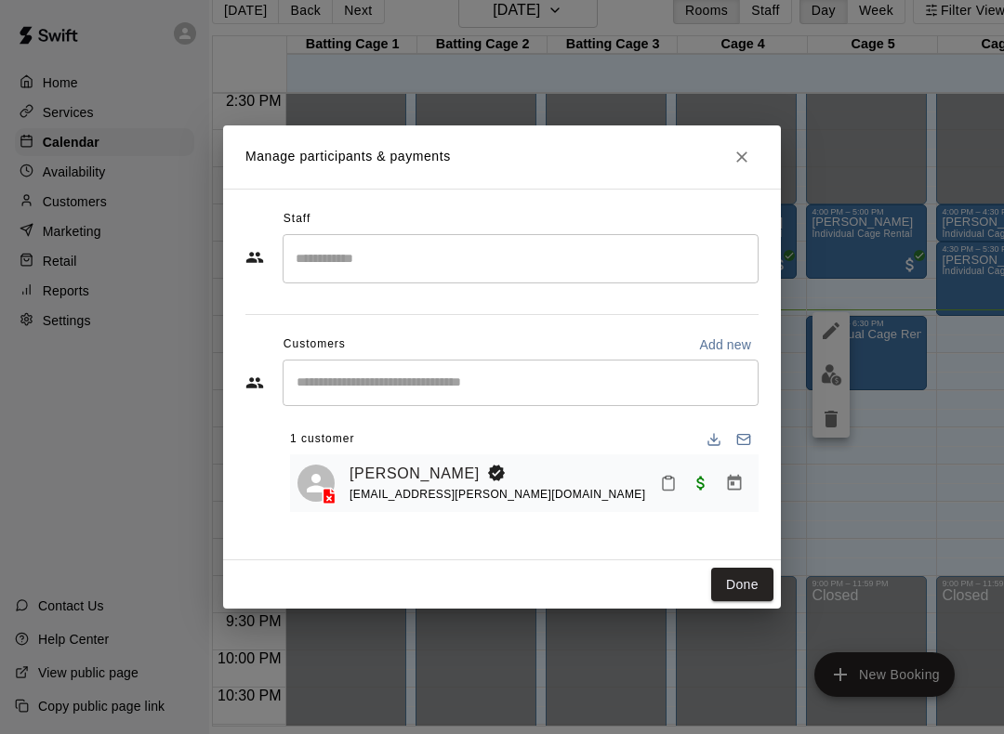
scroll to position [48, 0]
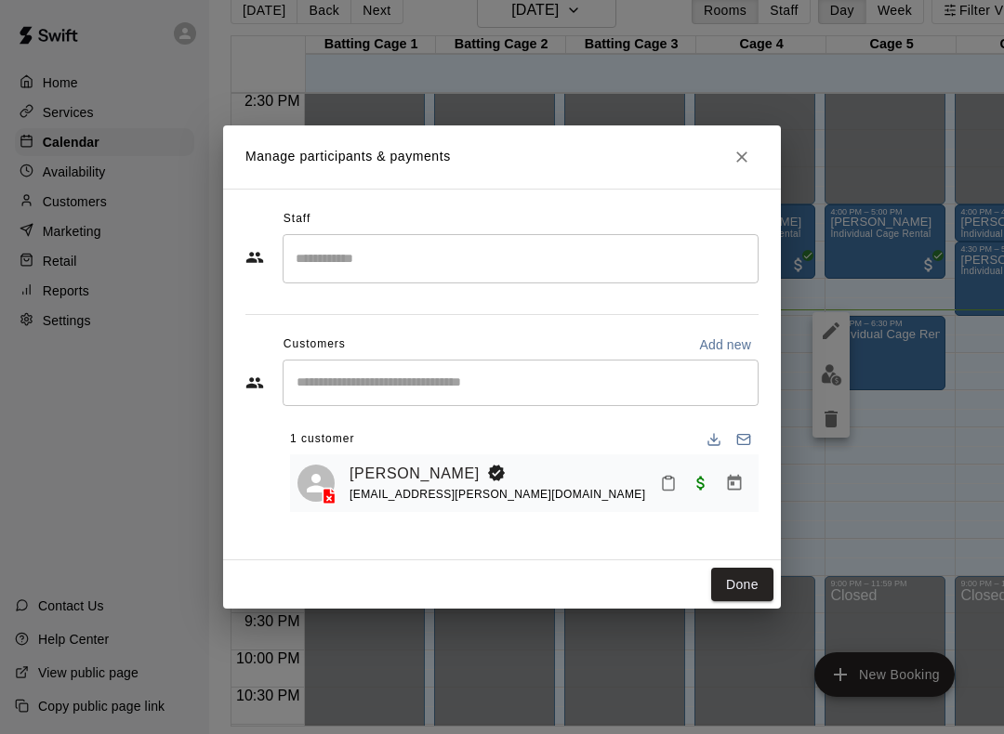
click at [705, 482] on span "Paid with Other" at bounding box center [700, 482] width 33 height 16
click at [738, 477] on icon "Manage bookings & payment" at bounding box center [735, 483] width 14 height 16
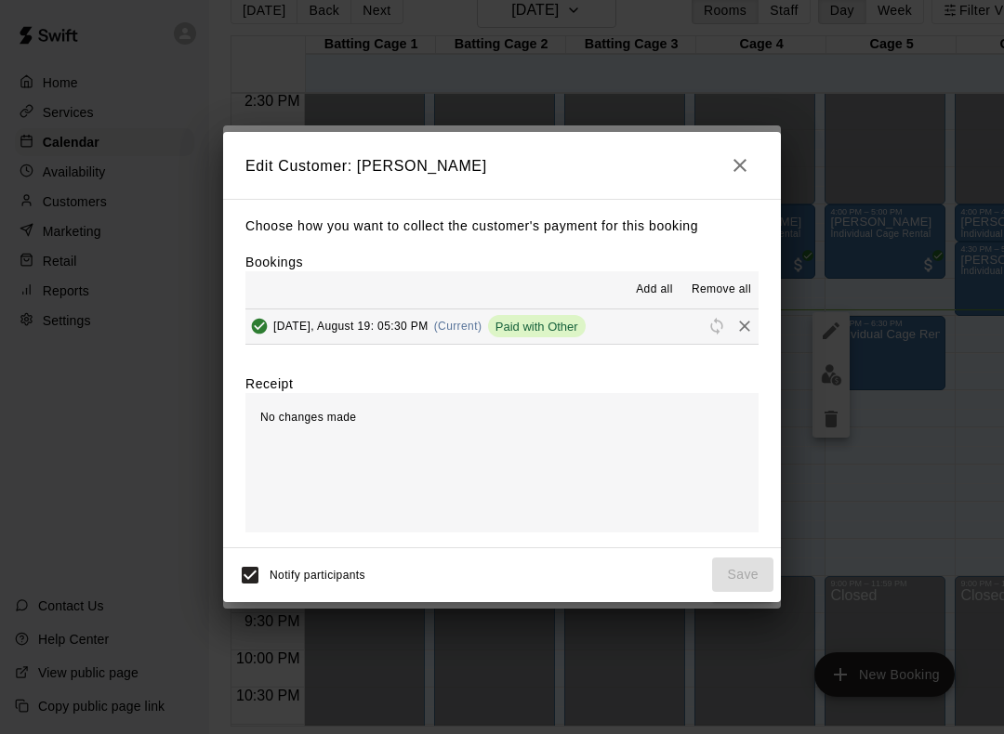
click at [739, 327] on icon "Remove" at bounding box center [744, 326] width 19 height 19
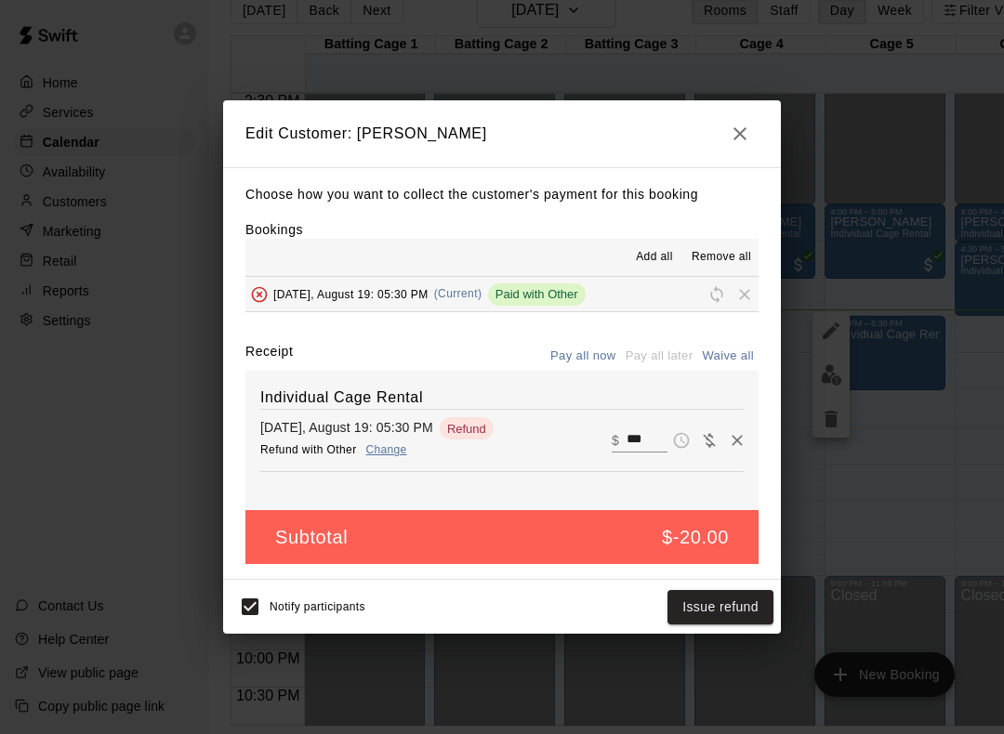
click at [389, 447] on button "Change" at bounding box center [386, 450] width 59 height 27
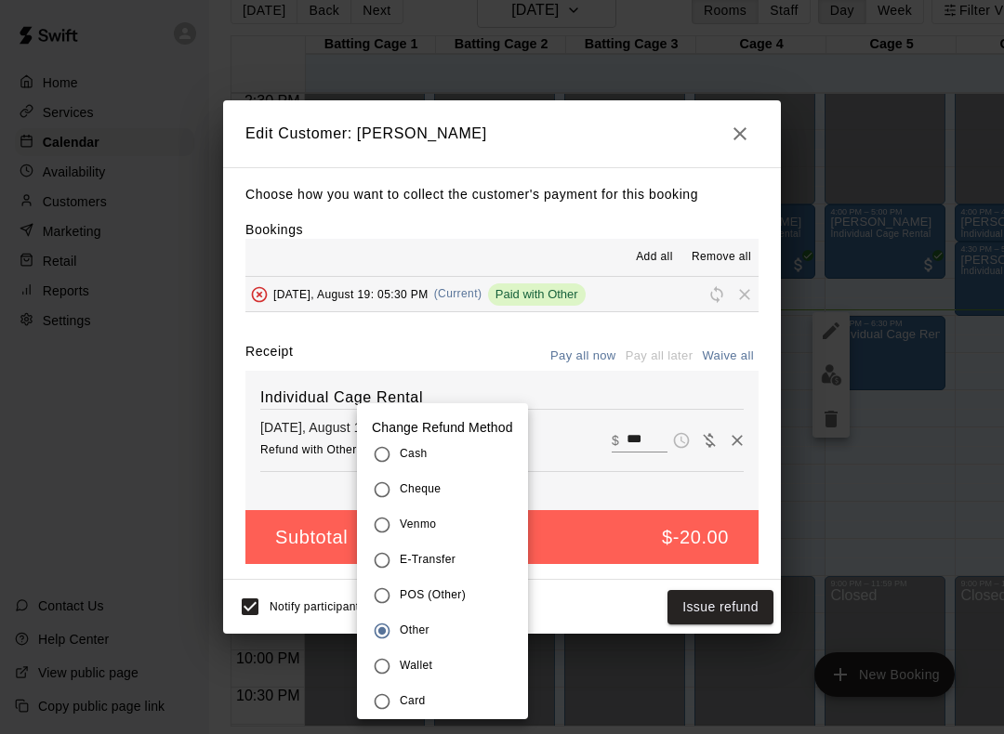
click at [611, 522] on div at bounding box center [502, 367] width 1004 height 734
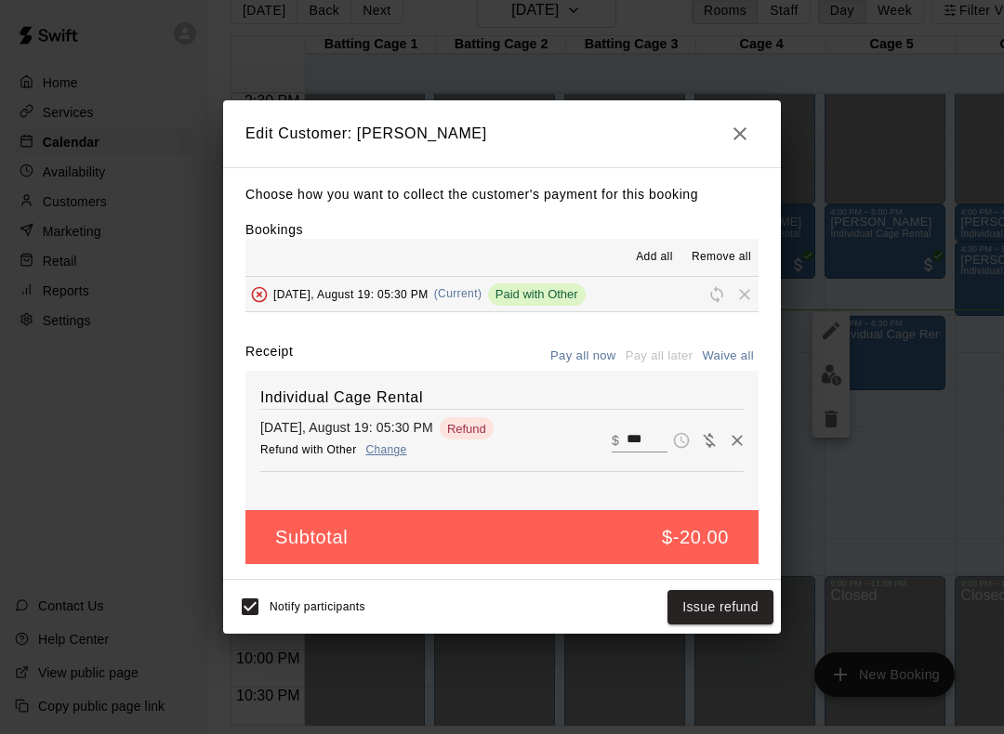
click at [728, 604] on button "Issue refund" at bounding box center [720, 607] width 106 height 34
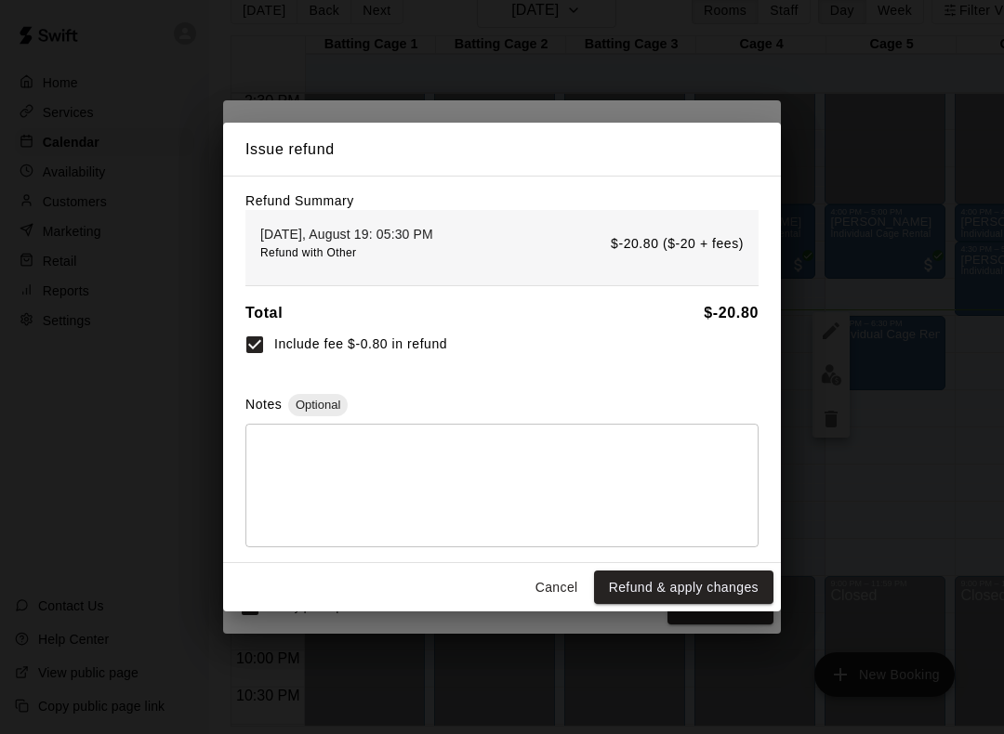
click at [714, 586] on button "Refund & apply changes" at bounding box center [683, 588] width 179 height 34
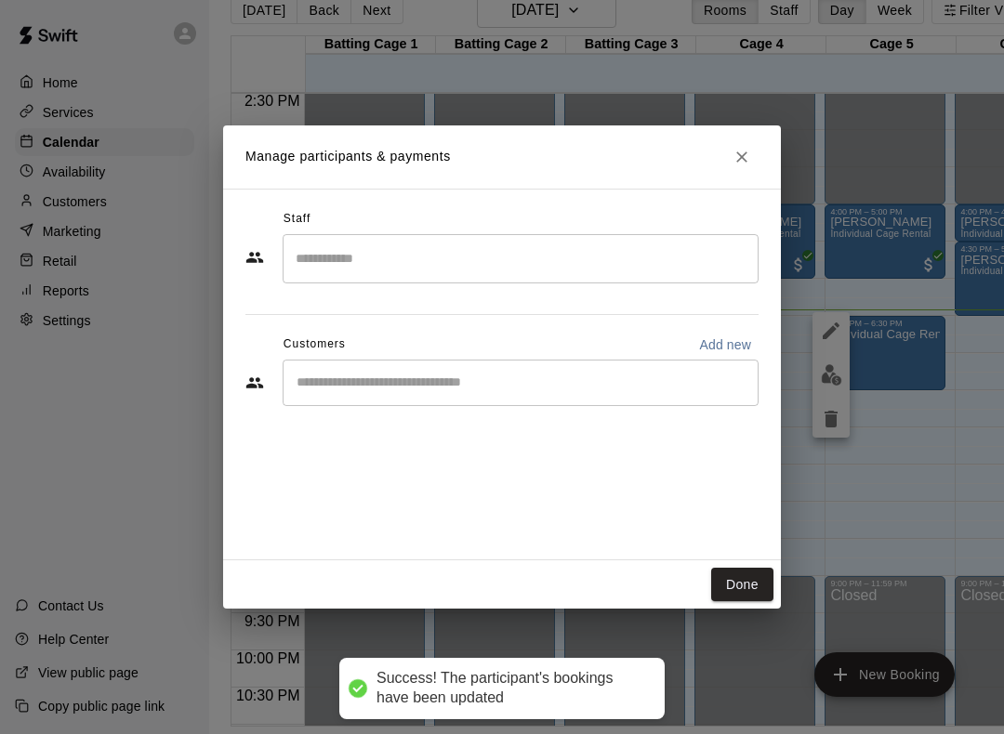
click at [733, 157] on icon "Close" at bounding box center [741, 157] width 19 height 19
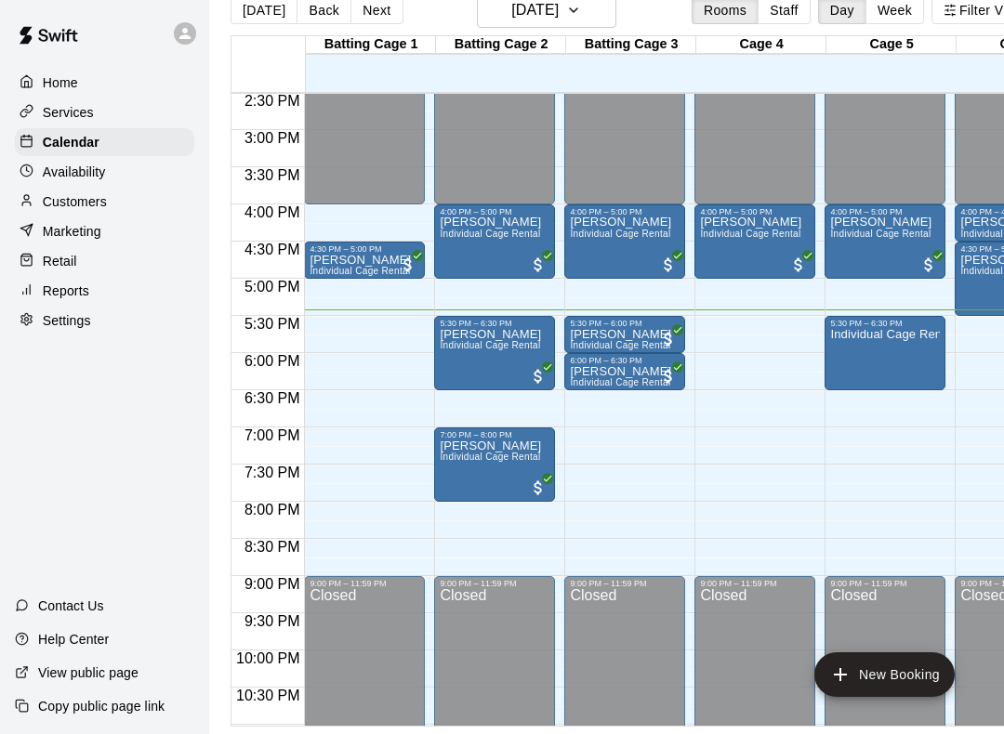
click at [919, 344] on div "Individual Cage Rental" at bounding box center [885, 695] width 110 height 734
click at [855, 377] on img "edit" at bounding box center [849, 374] width 21 height 21
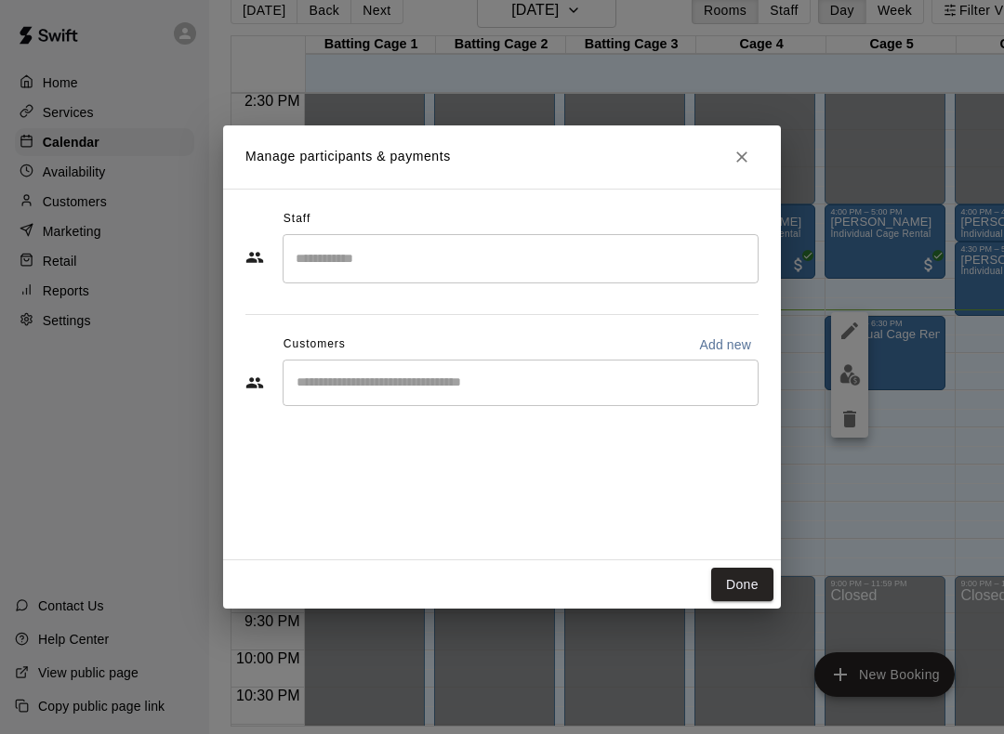
click at [734, 335] on p "Add new" at bounding box center [725, 344] width 52 height 19
select select "**"
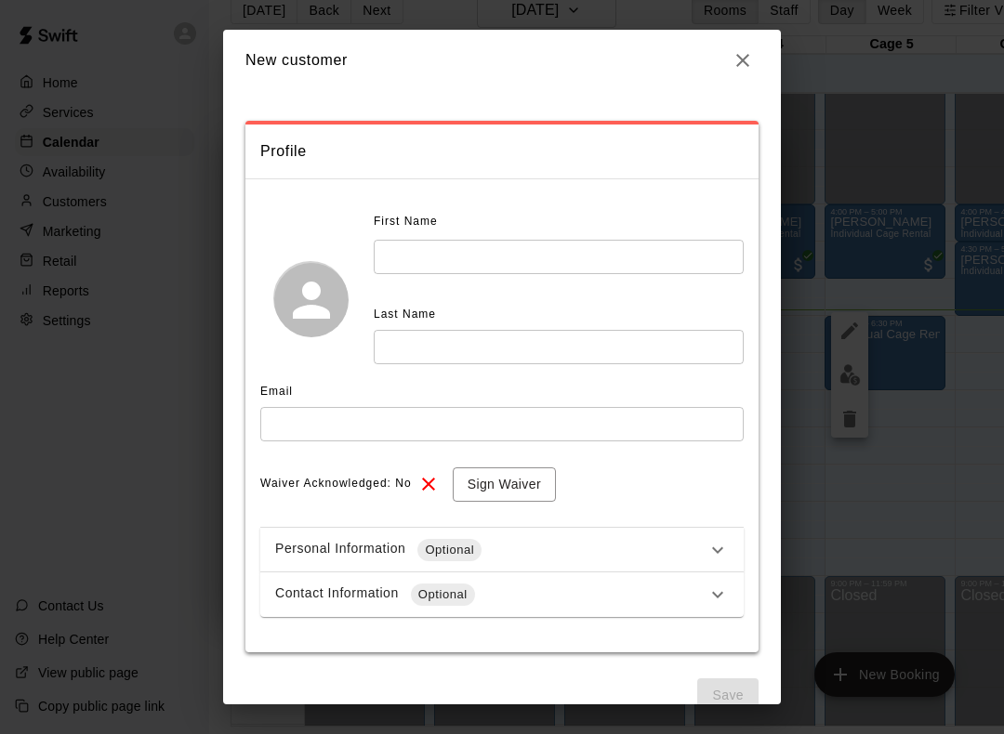
click at [641, 256] on input "text" at bounding box center [559, 257] width 370 height 34
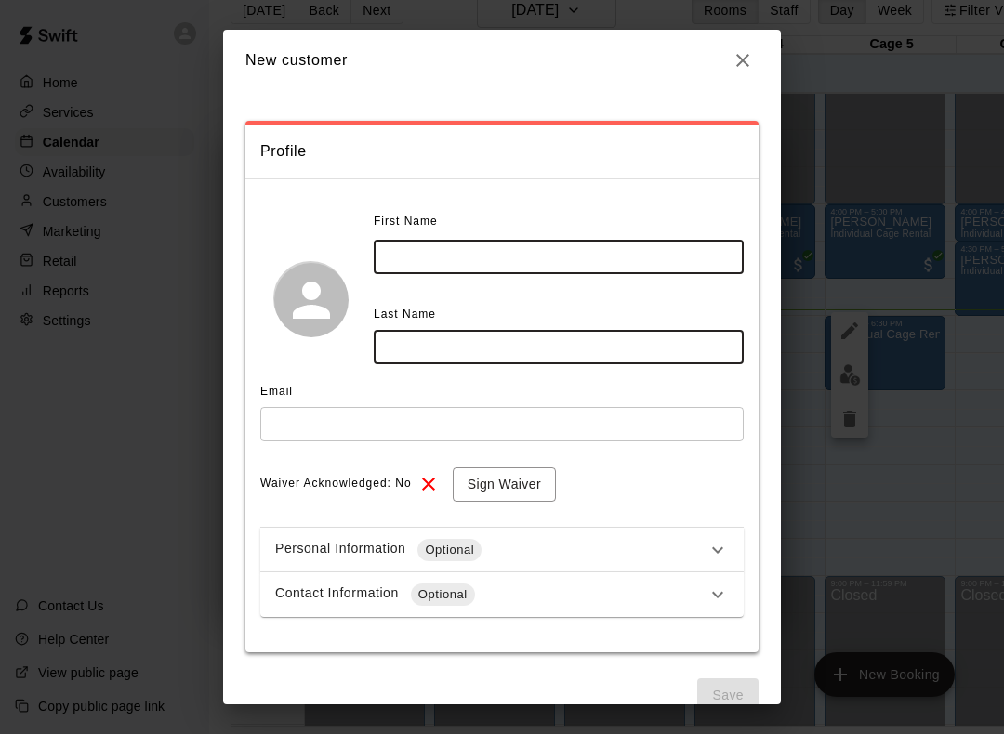
click at [750, 59] on icon "button" at bounding box center [742, 60] width 22 height 22
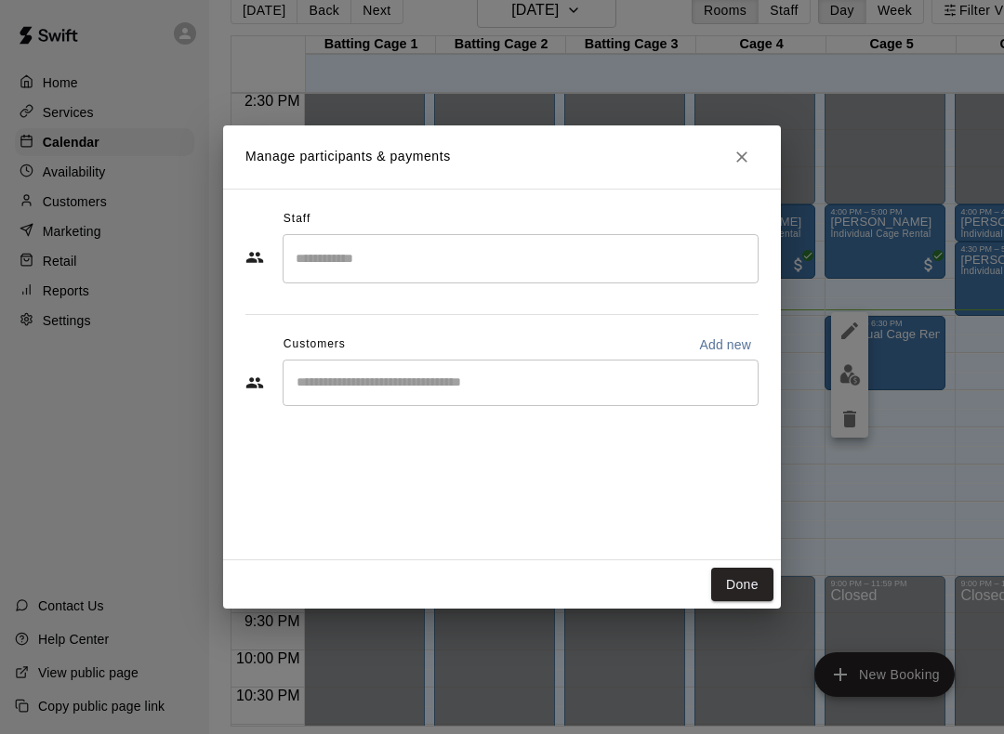
click at [634, 390] on input "Start typing to search customers..." at bounding box center [520, 383] width 459 height 19
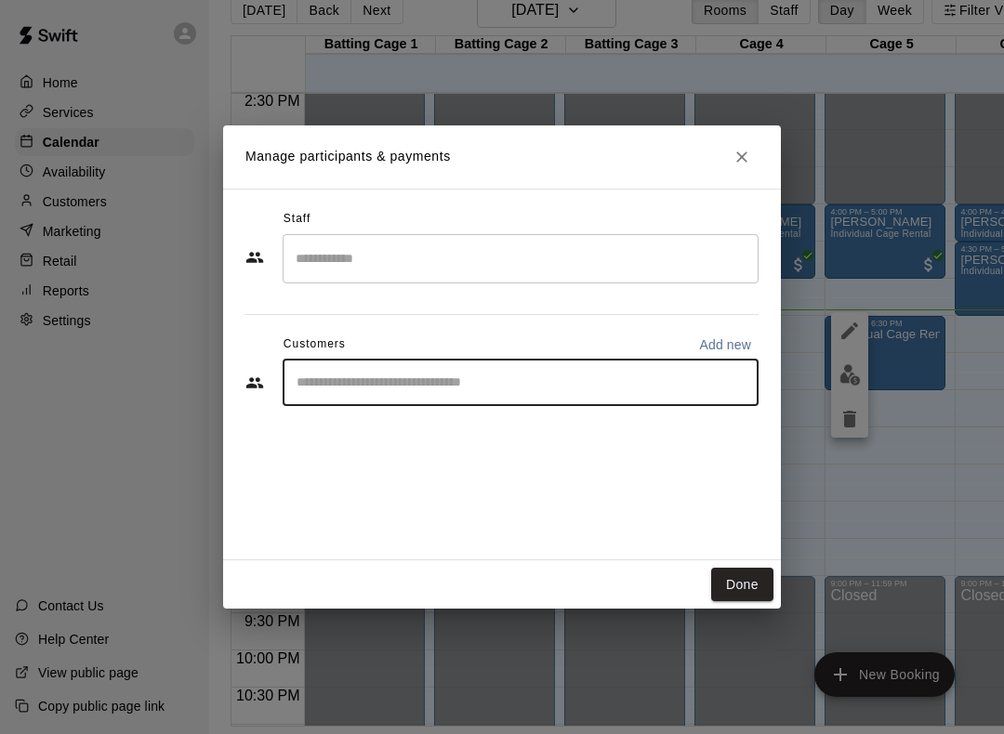
scroll to position [48, 19]
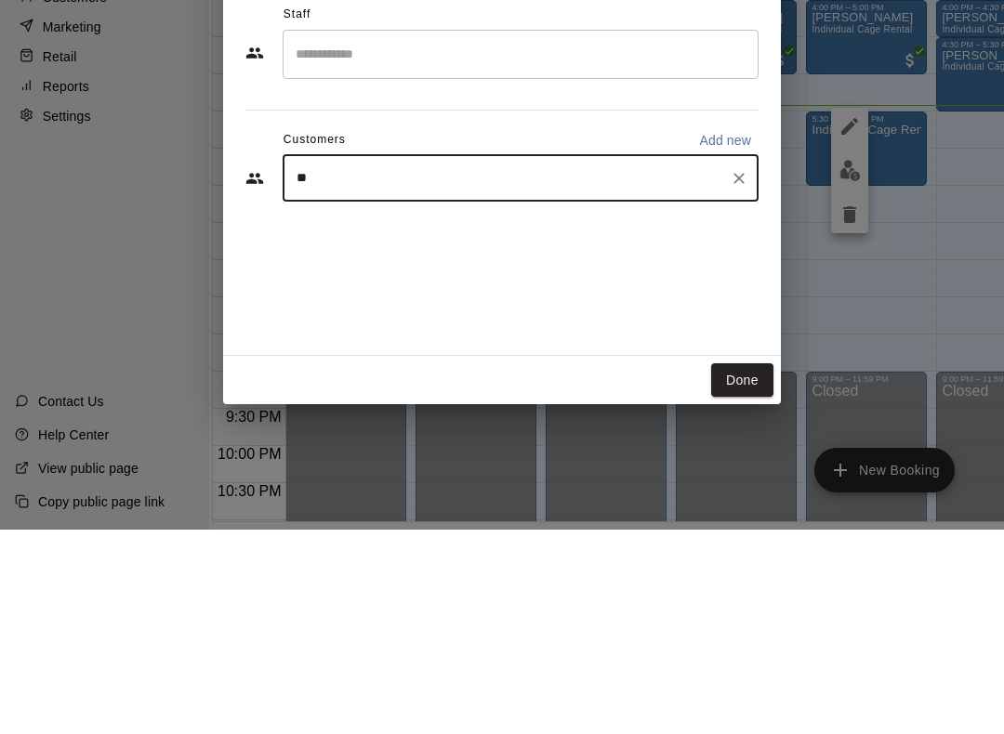
type input "***"
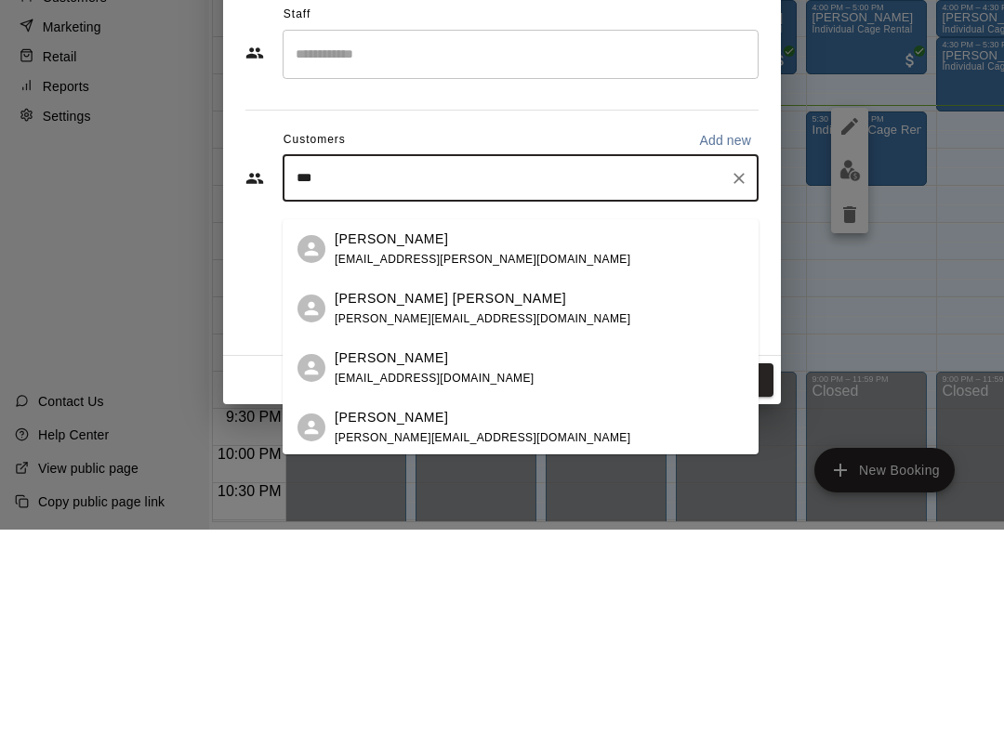
click at [650, 434] on div "[PERSON_NAME] [PERSON_NAME][EMAIL_ADDRESS][DOMAIN_NAME]" at bounding box center [539, 454] width 409 height 40
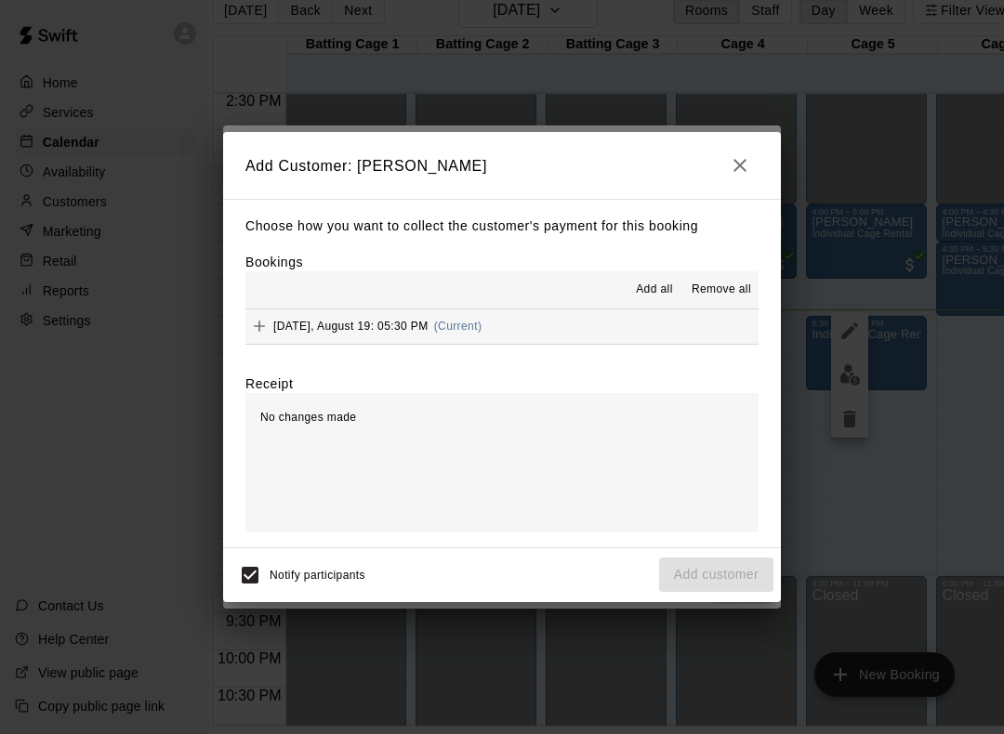
click at [649, 283] on span "Add all" at bounding box center [654, 290] width 37 height 19
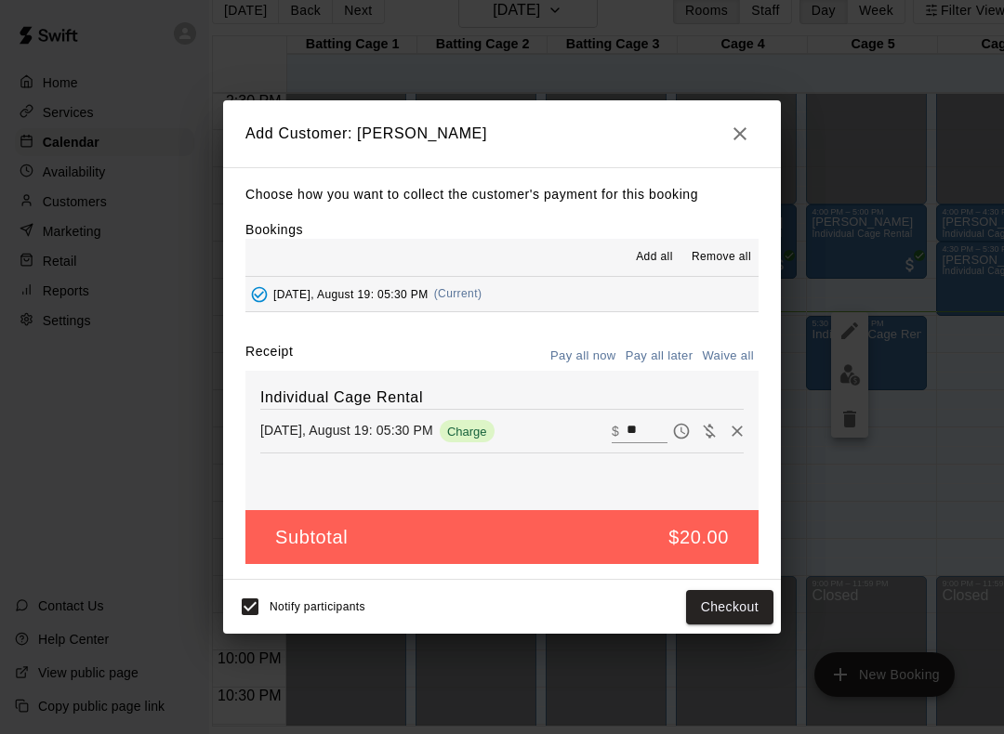
scroll to position [48, 0]
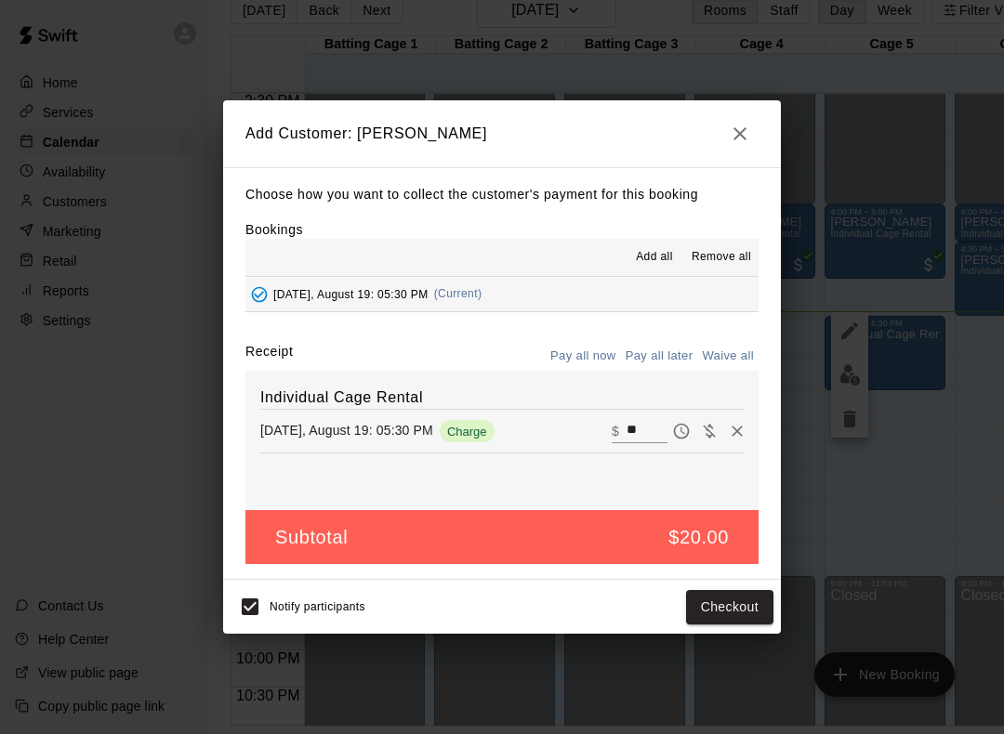
click at [472, 428] on span "Charge" at bounding box center [467, 432] width 55 height 14
click at [723, 603] on button "Checkout" at bounding box center [729, 607] width 87 height 34
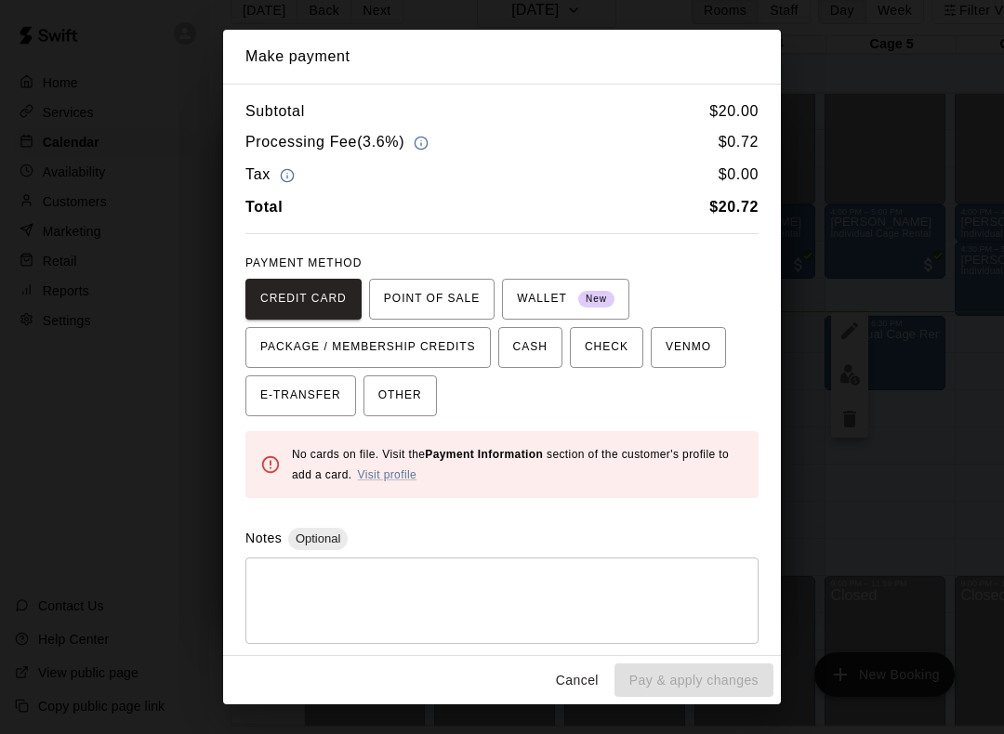
click at [467, 292] on span "POINT OF SALE" at bounding box center [432, 299] width 96 height 30
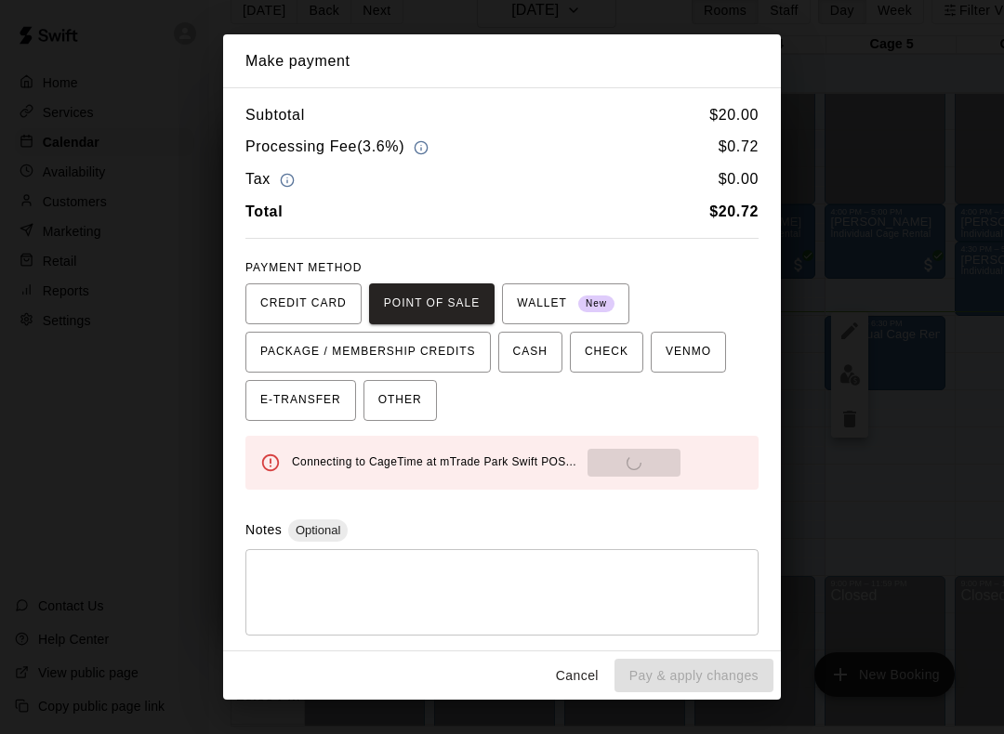
click at [408, 397] on span "OTHER" at bounding box center [400, 401] width 44 height 30
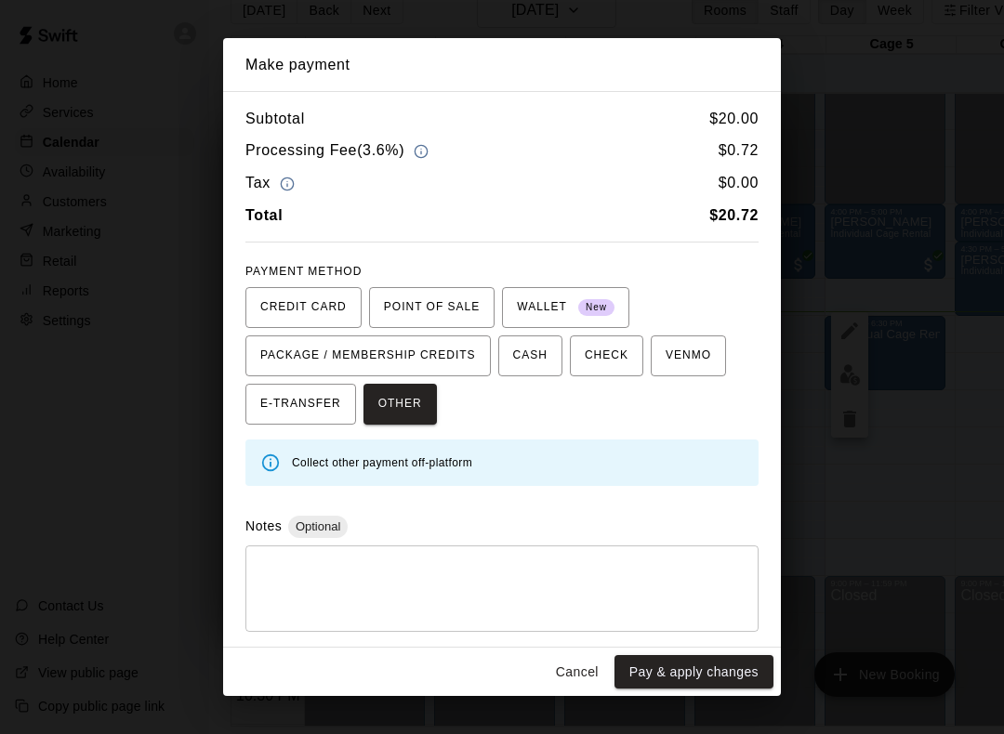
click at [697, 671] on button "Pay & apply changes" at bounding box center [693, 672] width 159 height 34
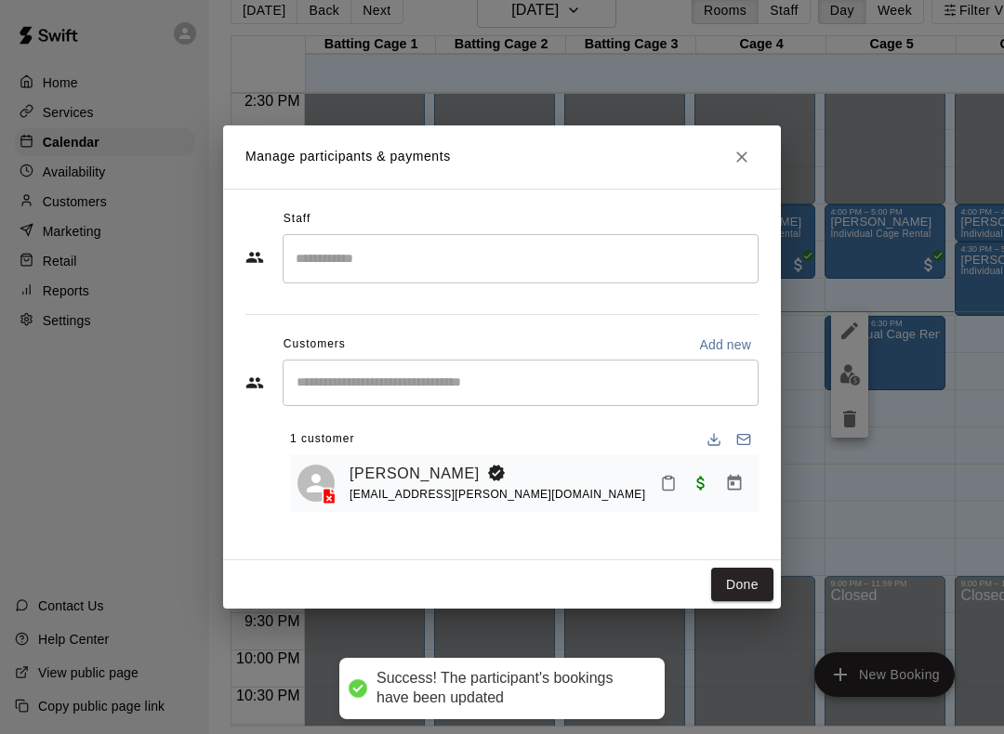
click at [739, 579] on button "Done" at bounding box center [742, 585] width 62 height 34
